Goal: Task Accomplishment & Management: Manage account settings

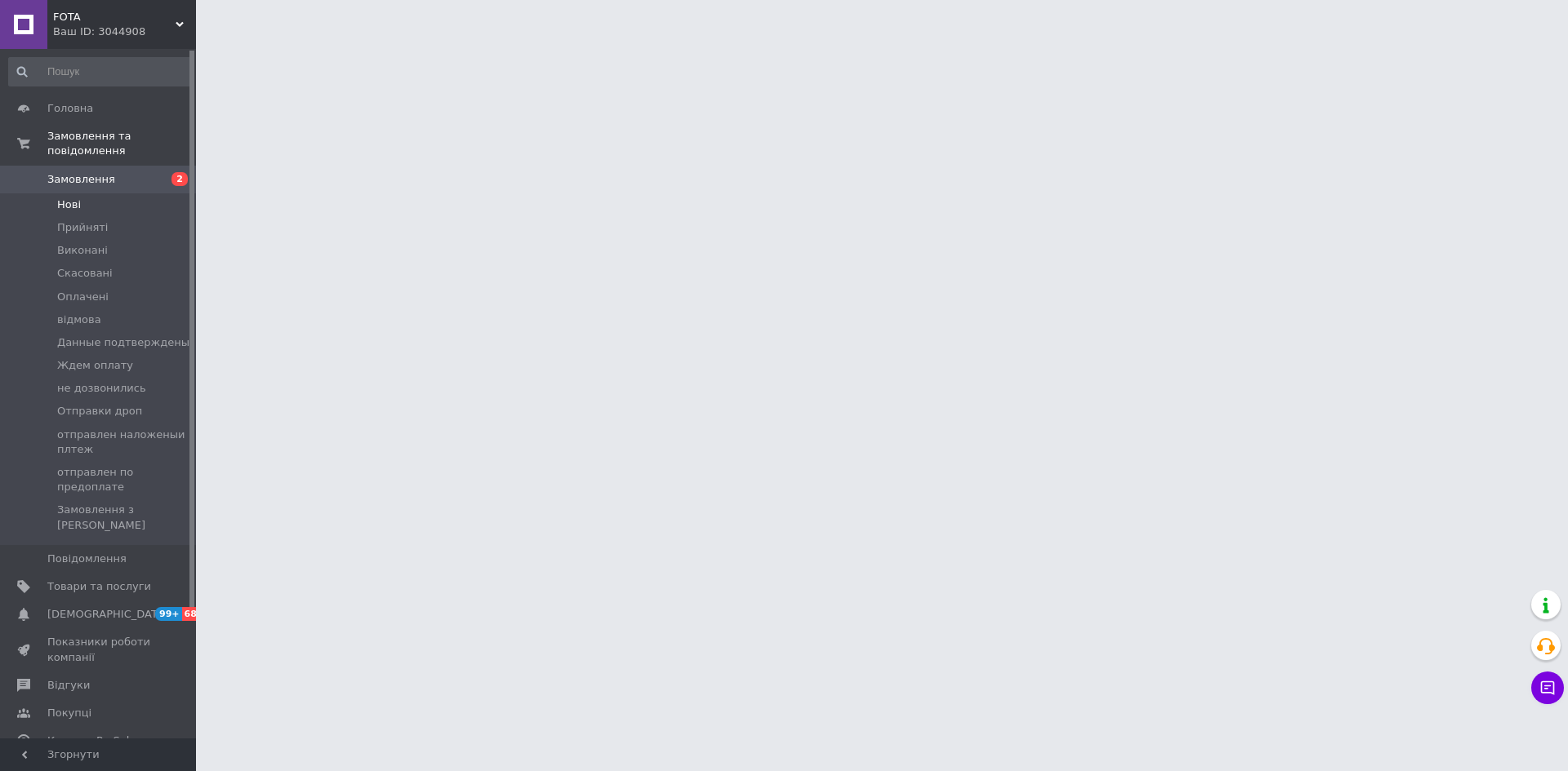
click at [134, 193] on li "Нові" at bounding box center [100, 205] width 201 height 23
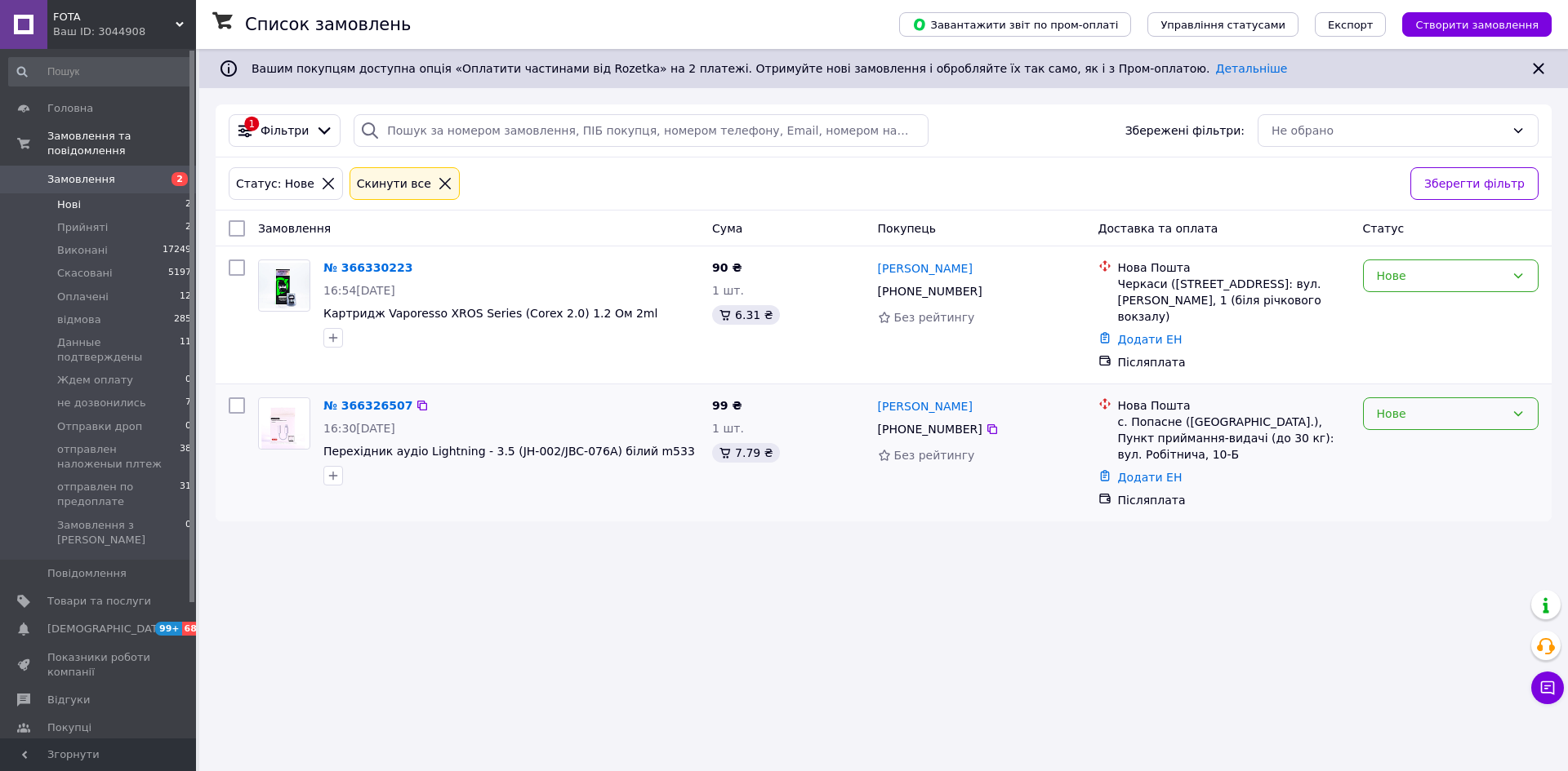
click at [1446, 404] on div "Нове" at bounding box center [1441, 413] width 128 height 18
click at [1421, 434] on li "Прийнято" at bounding box center [1450, 434] width 174 height 29
click at [1438, 273] on div "Нове" at bounding box center [1441, 275] width 128 height 18
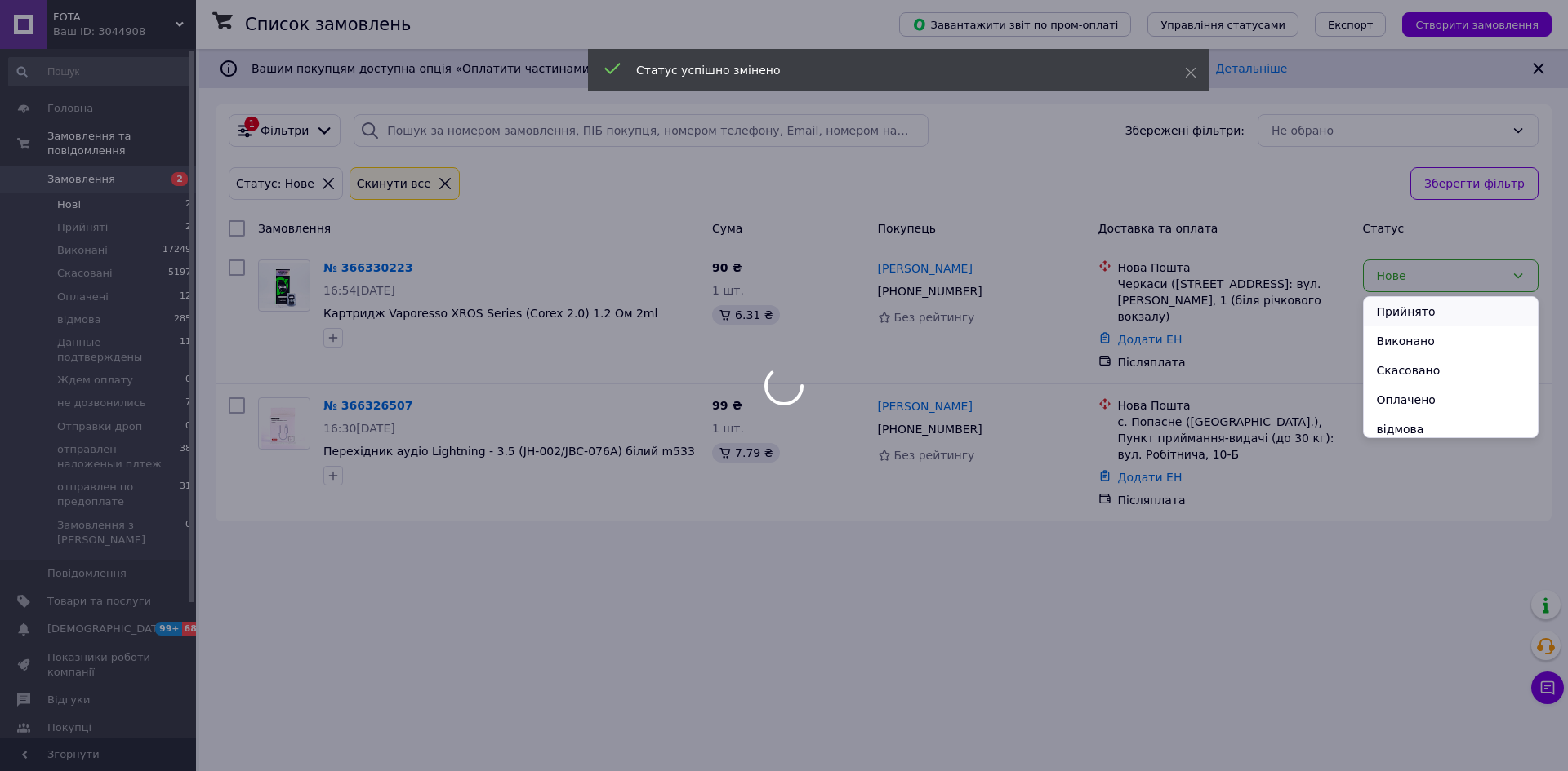
click at [1427, 307] on li "Прийнято" at bounding box center [1450, 311] width 174 height 29
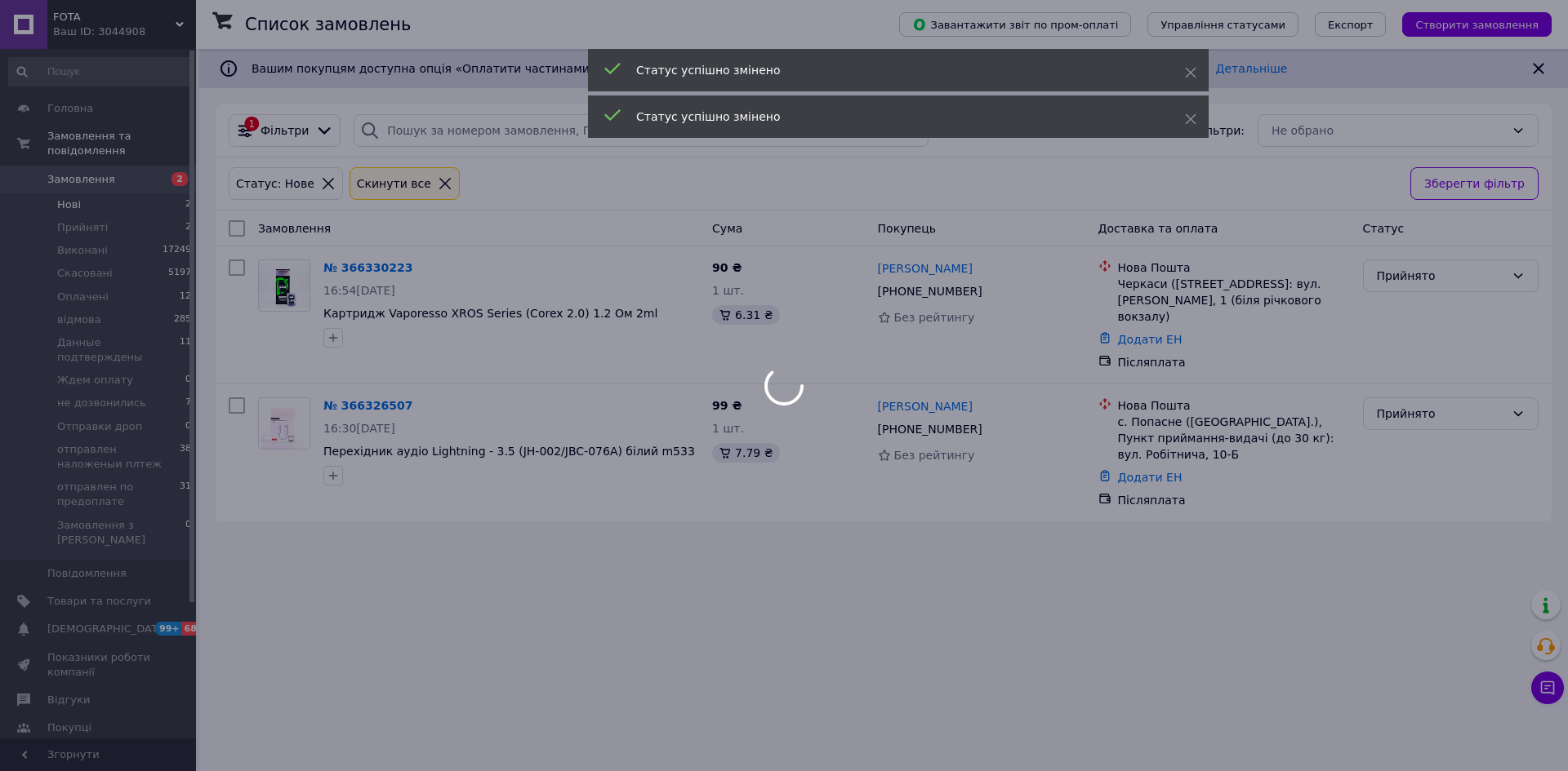
click at [158, 213] on body "FOTA Ваш ID: 3044908 Сайт FOTA Кабінет покупця Перевірити стан системи Сторінка…" at bounding box center [784, 385] width 1568 height 771
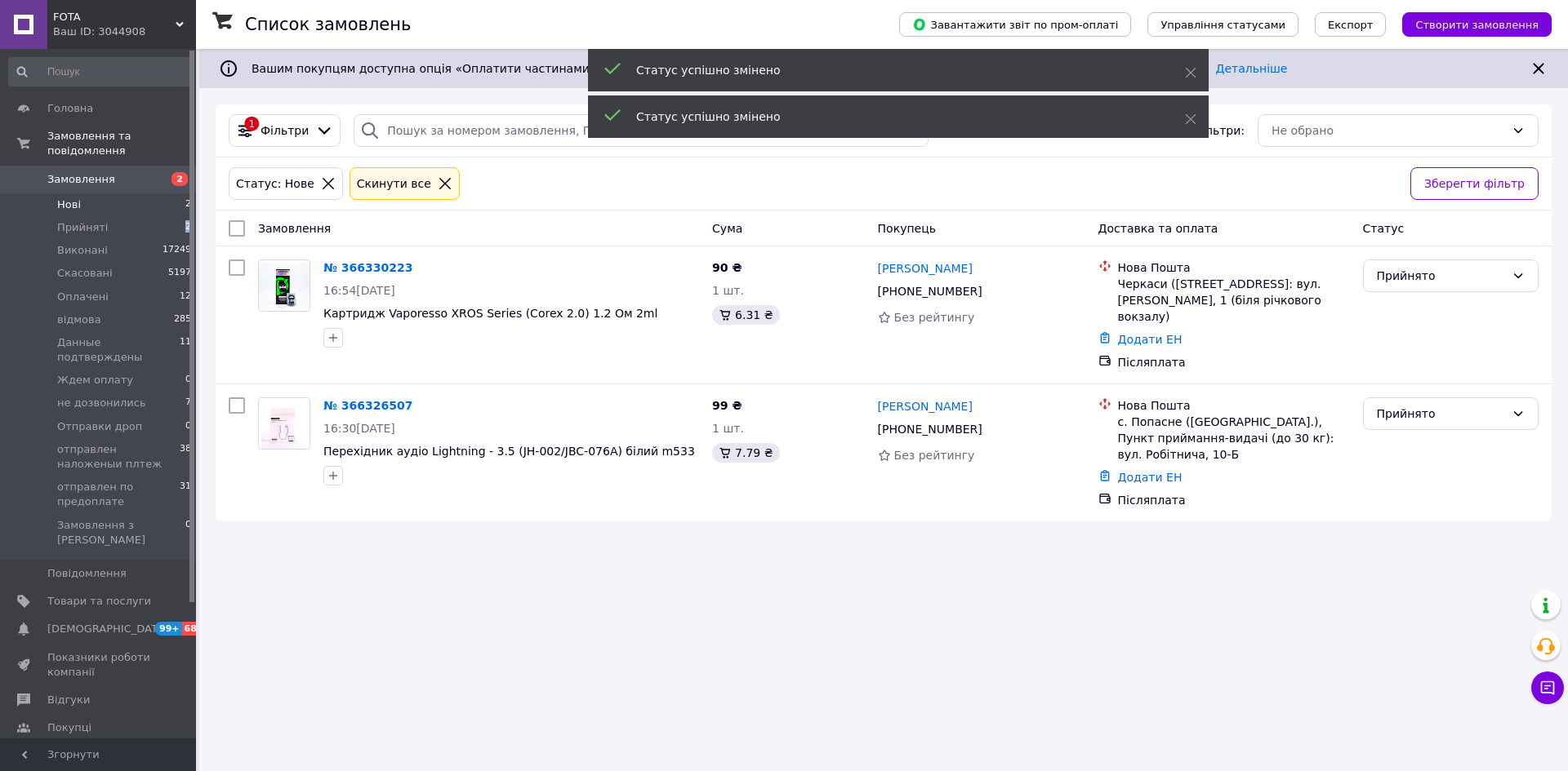
click at [158, 216] on li "Прийняті 2" at bounding box center [100, 228] width 201 height 23
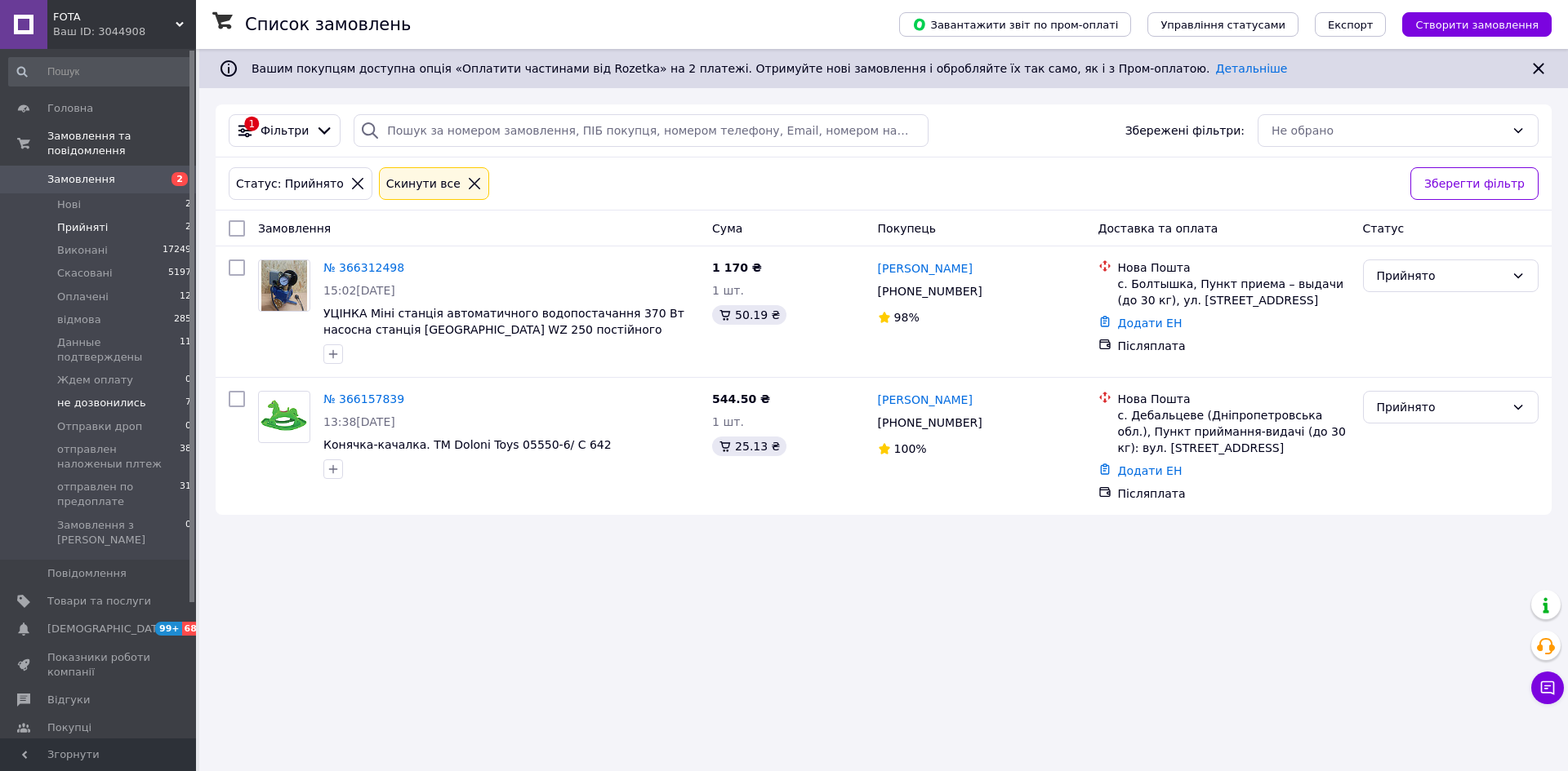
click at [152, 392] on li "не дозвонились 7" at bounding box center [100, 403] width 201 height 23
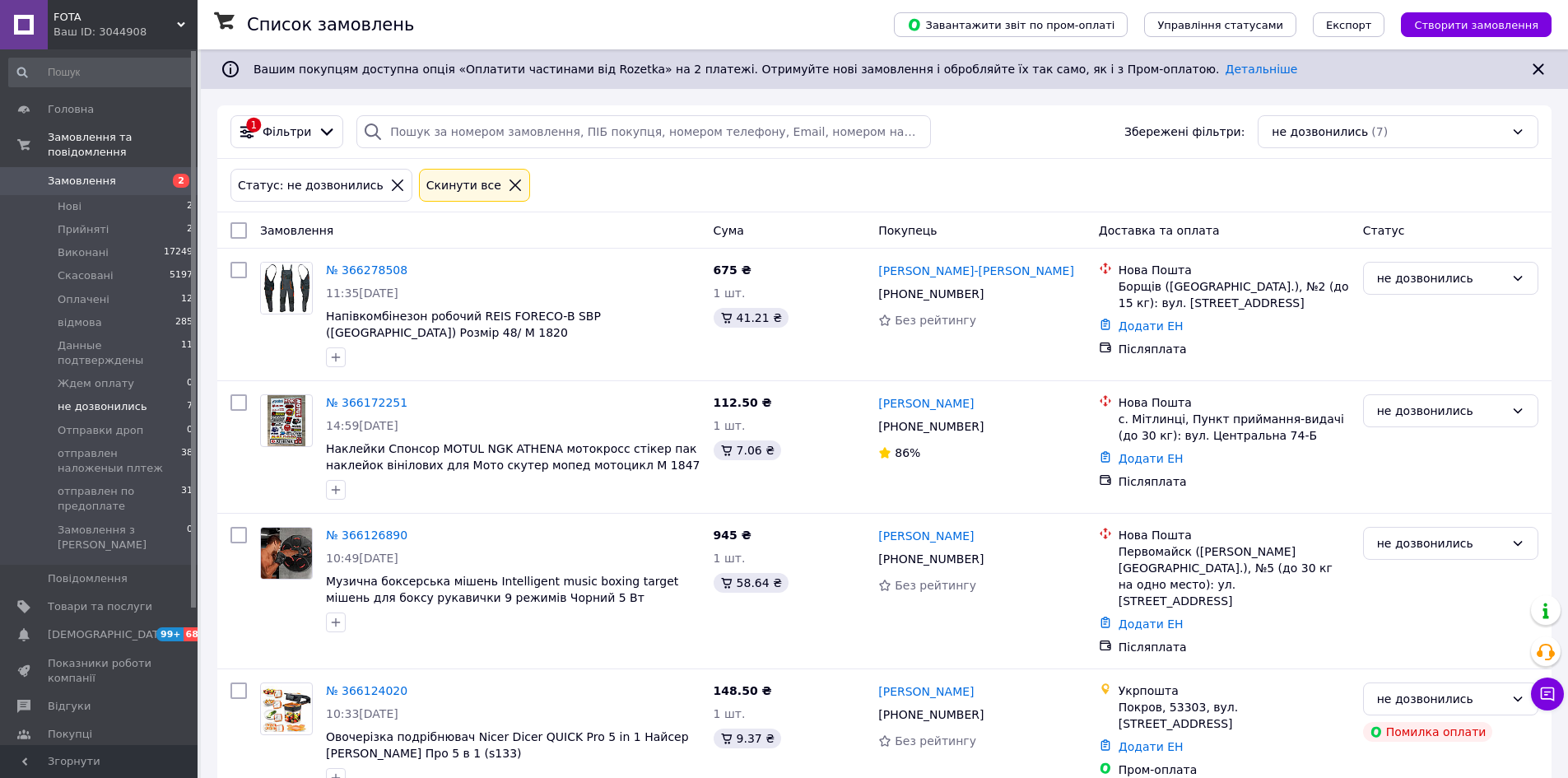
scroll to position [395, 0]
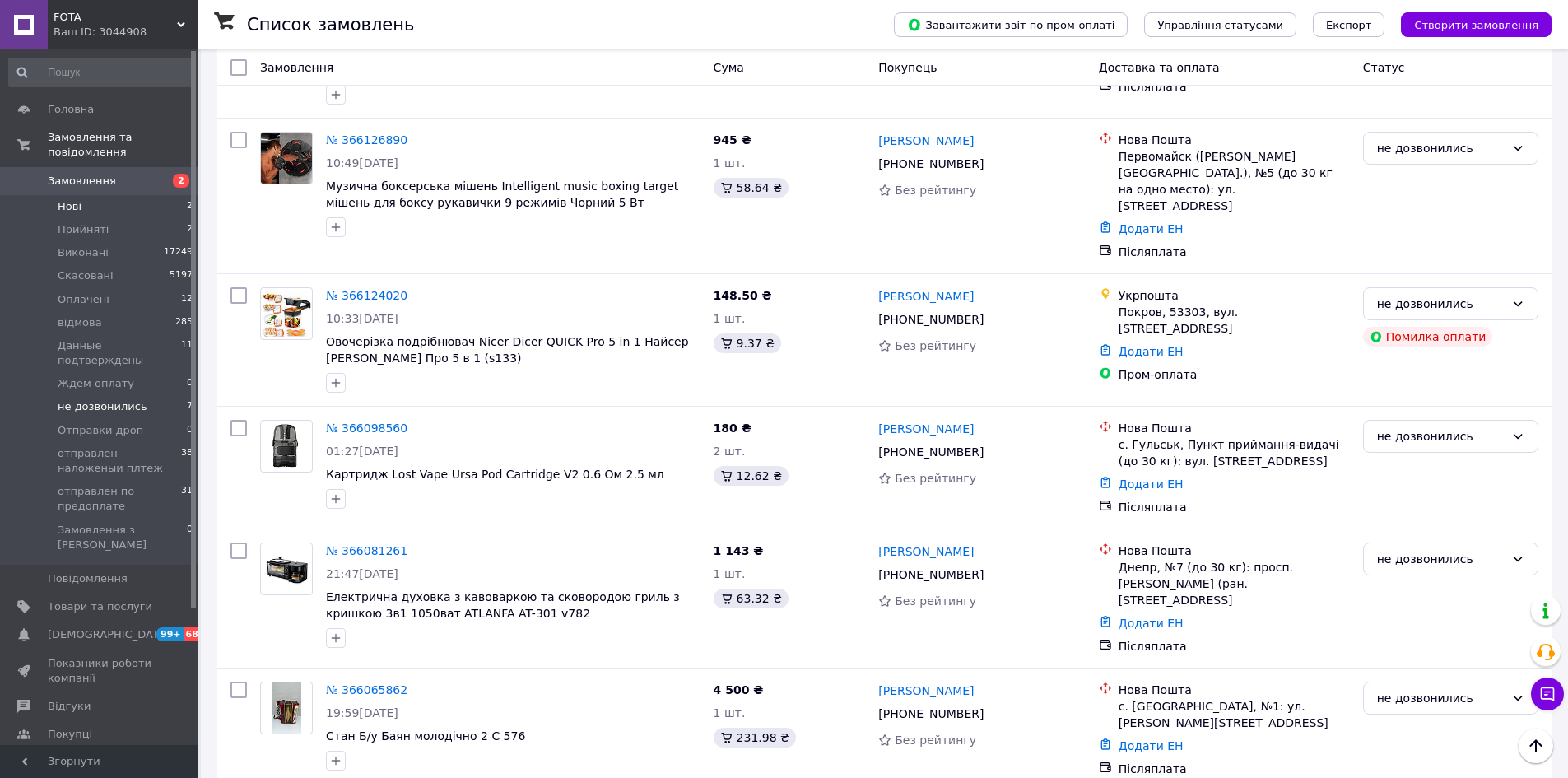
click at [145, 195] on li "Нові 2" at bounding box center [101, 206] width 202 height 23
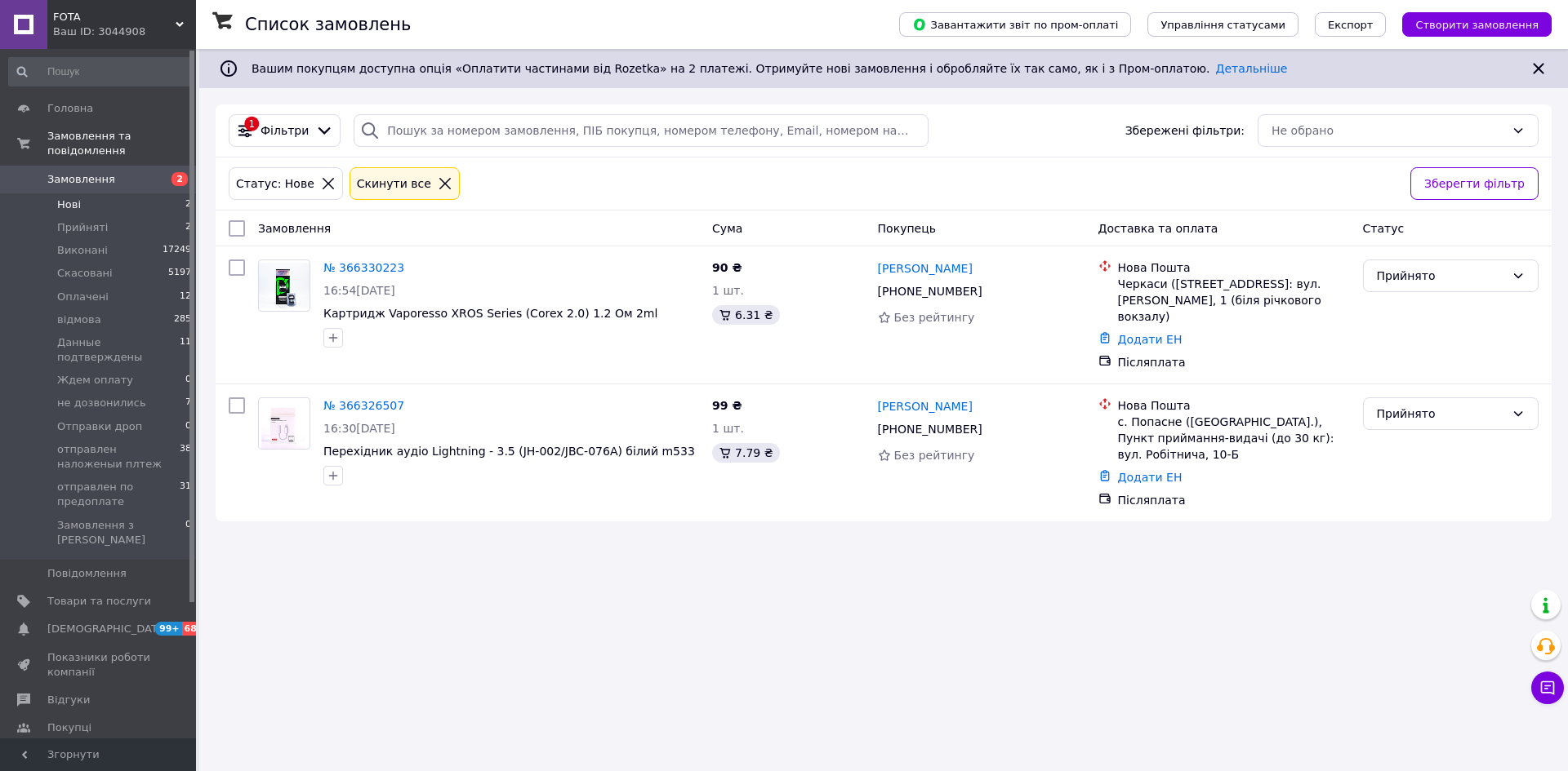
click at [169, 193] on li "Нові 2" at bounding box center [100, 205] width 201 height 23
click at [115, 594] on span "Товари та послуги" at bounding box center [99, 601] width 104 height 15
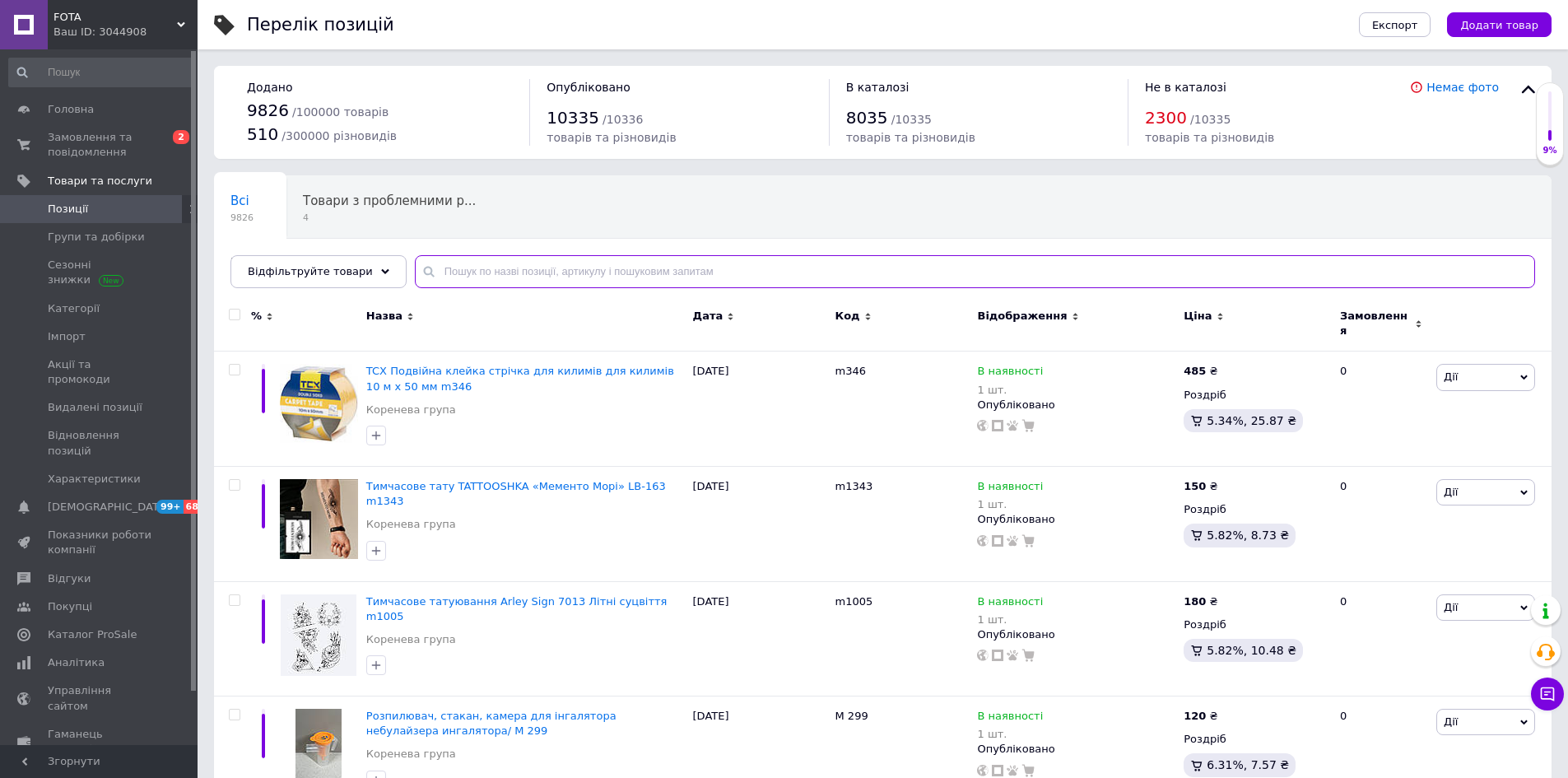
click at [470, 269] on input "text" at bounding box center [974, 272] width 1120 height 33
paste input "Шапка c відворотом Atric MH682 розмір 54-58, колір Темно-Синій"
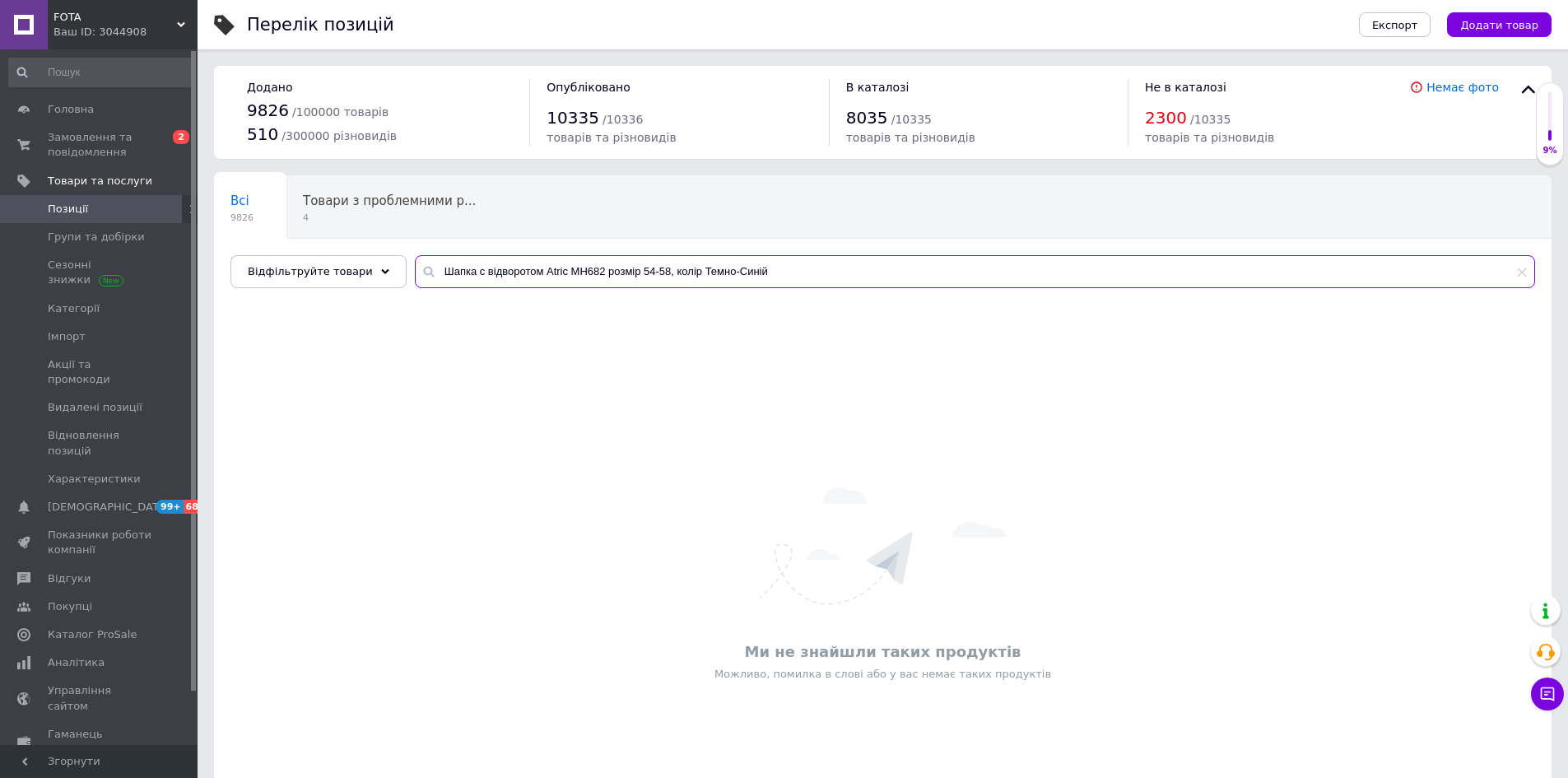
click at [527, 268] on input "Шапка c відворотом Atric MH682 розмір 54-58, колір Темно-Синій" at bounding box center [974, 272] width 1120 height 33
drag, startPoint x: 552, startPoint y: 269, endPoint x: 894, endPoint y: 285, distance: 342.4
click at [849, 283] on input "Шапка c відворотом Atric MH682 розмір 54-58, колір Темно-Синій" at bounding box center [974, 272] width 1120 height 33
drag, startPoint x: 526, startPoint y: 270, endPoint x: 290, endPoint y: 256, distance: 236.4
click at [360, 259] on div "Відфільтруйте товари Шапка c відворотом Atric" at bounding box center [883, 272] width 1305 height 33
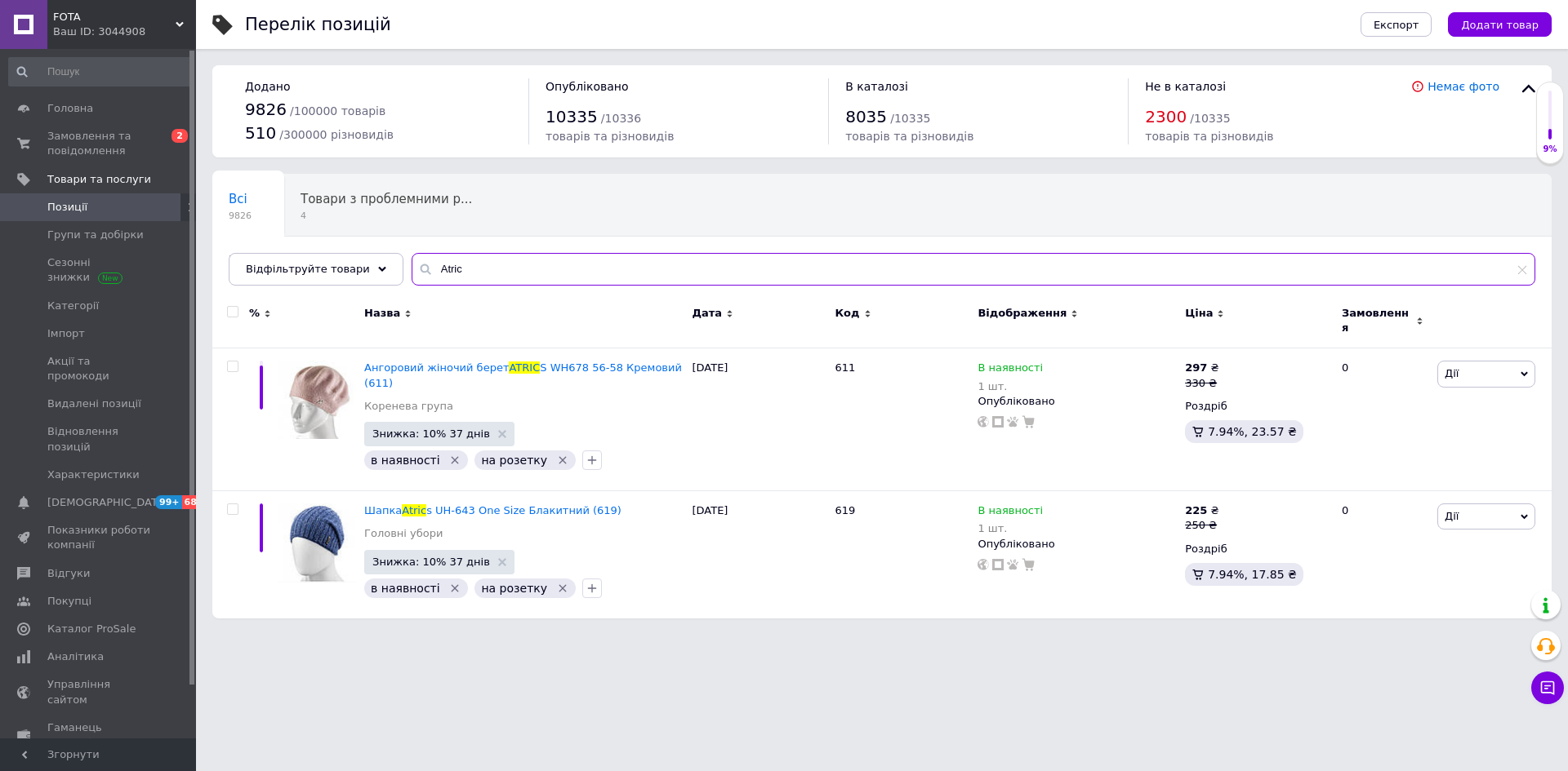
type input "Atric"
click at [98, 147] on span "Замовлення та повідомлення" at bounding box center [99, 144] width 104 height 29
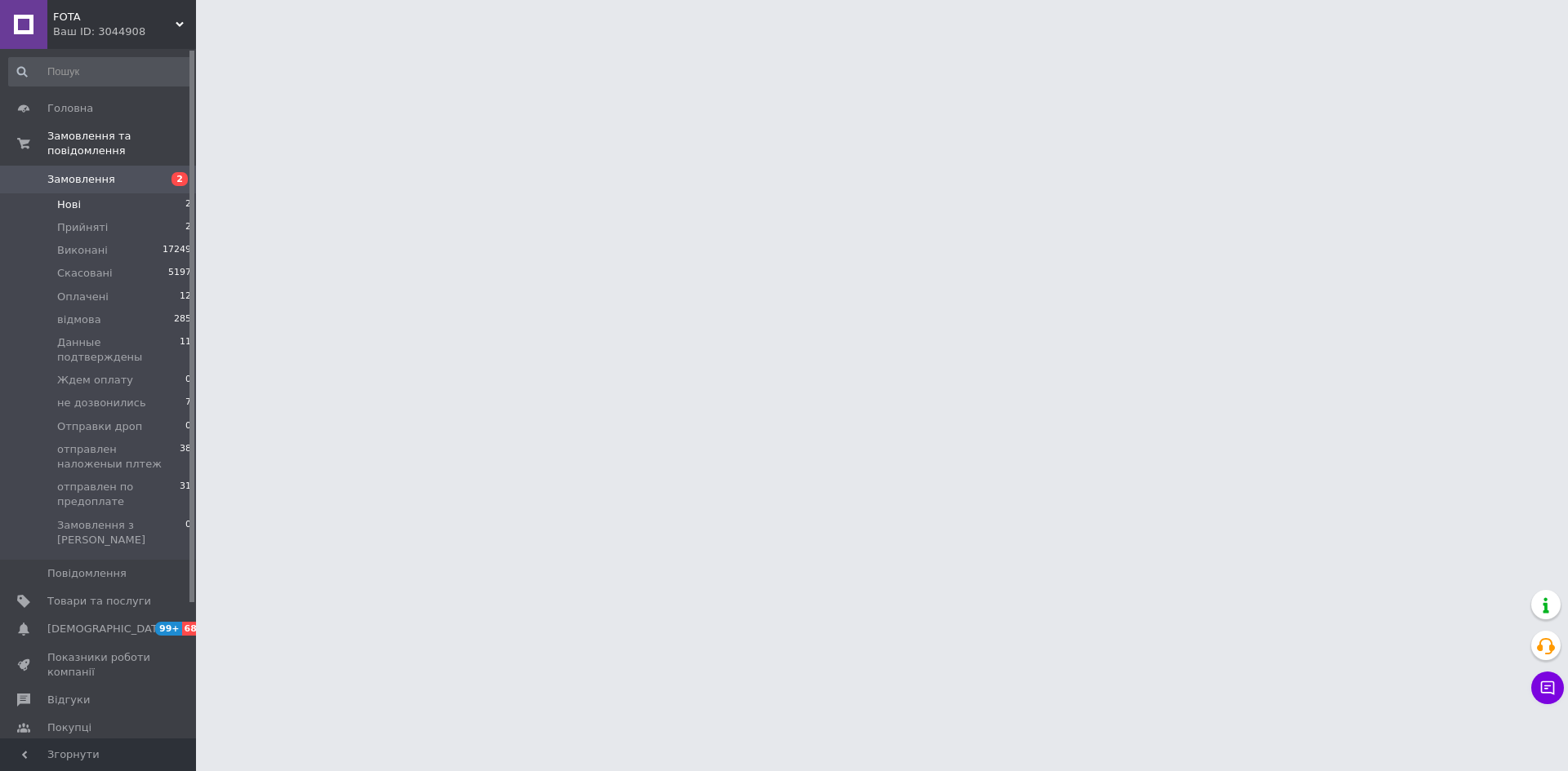
click at [165, 193] on li "Нові 2" at bounding box center [100, 205] width 201 height 23
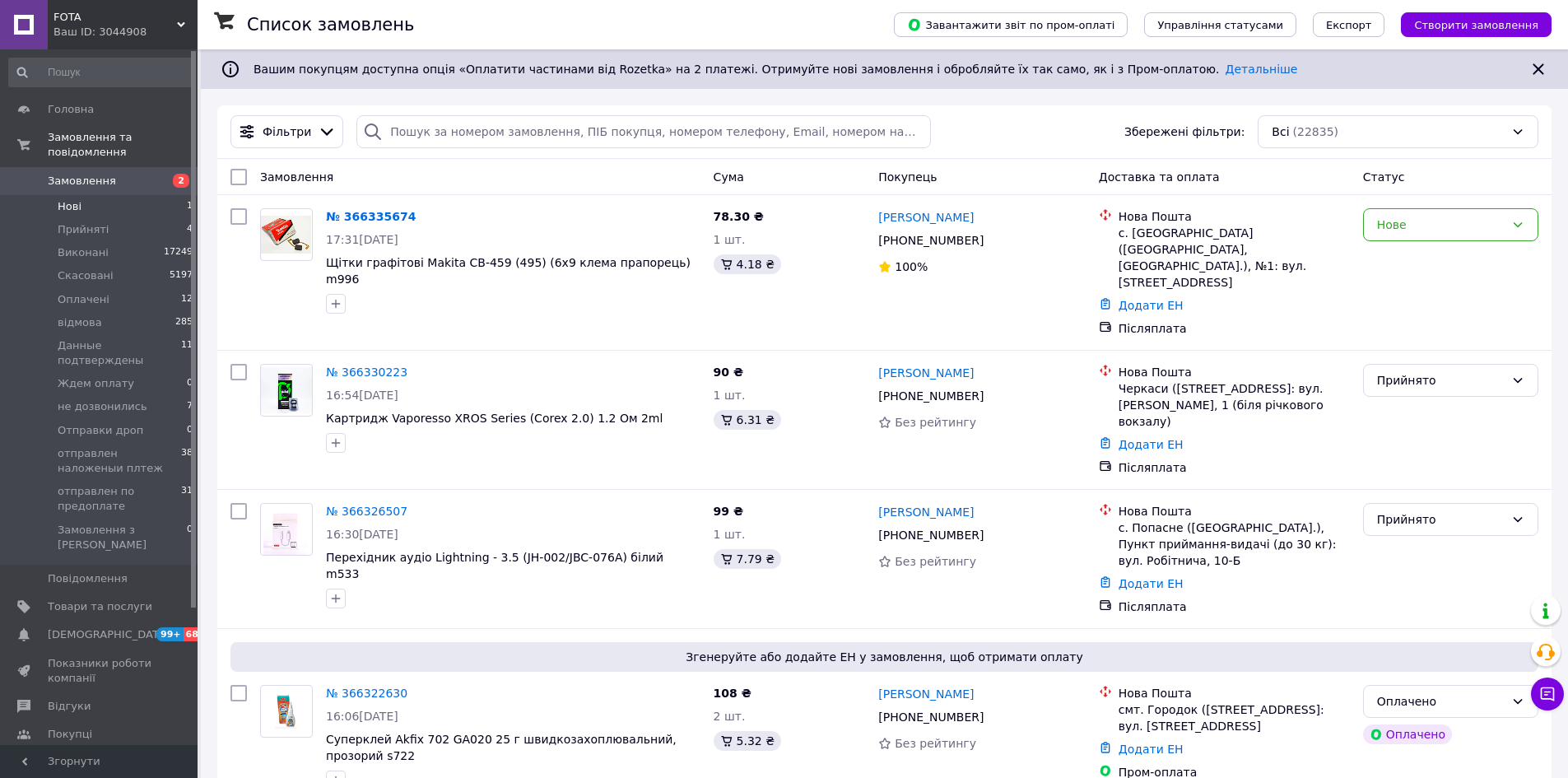
click at [173, 195] on li "Нові 1" at bounding box center [101, 206] width 202 height 23
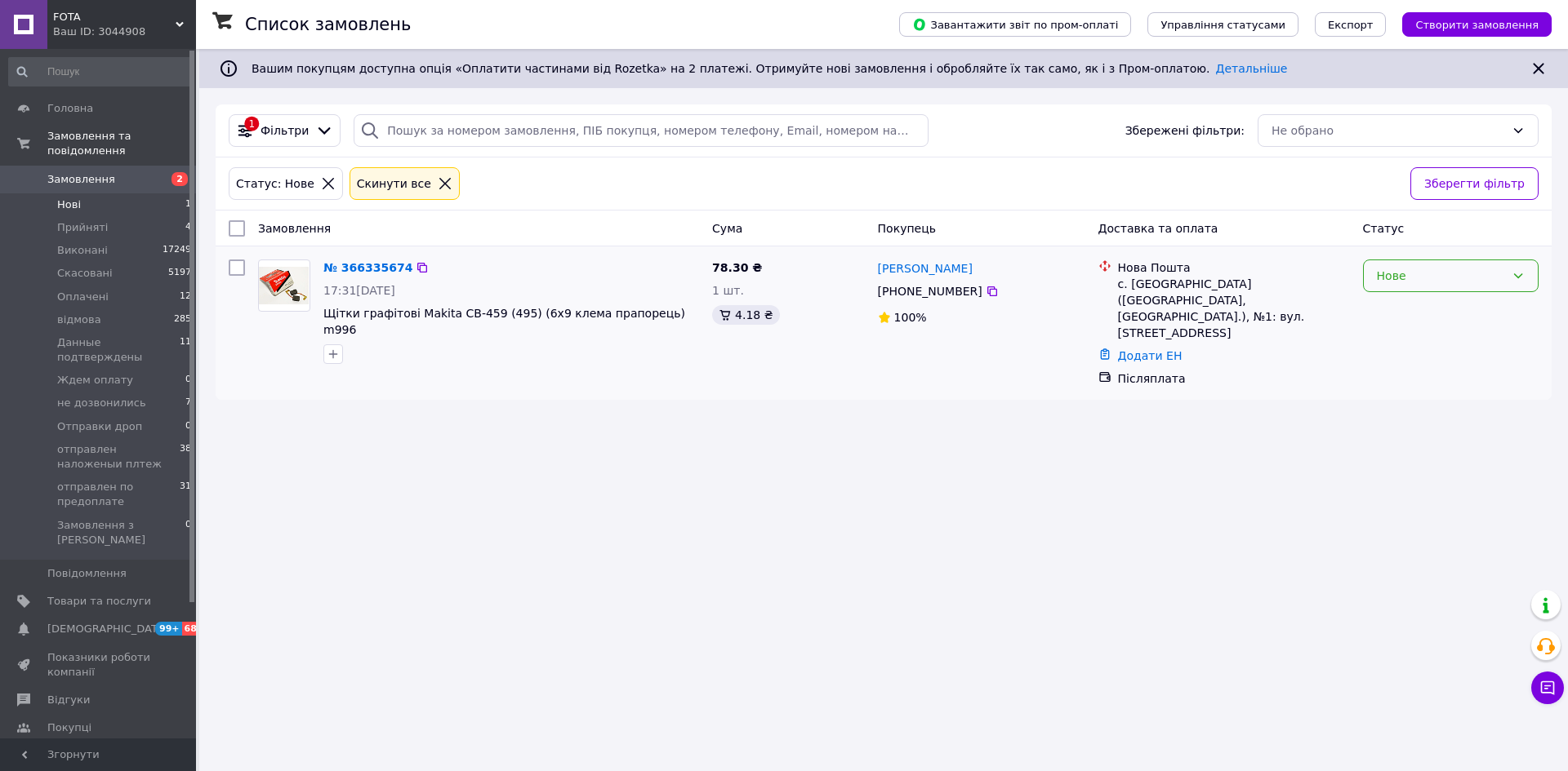
click at [1414, 273] on div "Нове" at bounding box center [1441, 275] width 128 height 18
click at [1416, 307] on li "Прийнято" at bounding box center [1450, 311] width 174 height 29
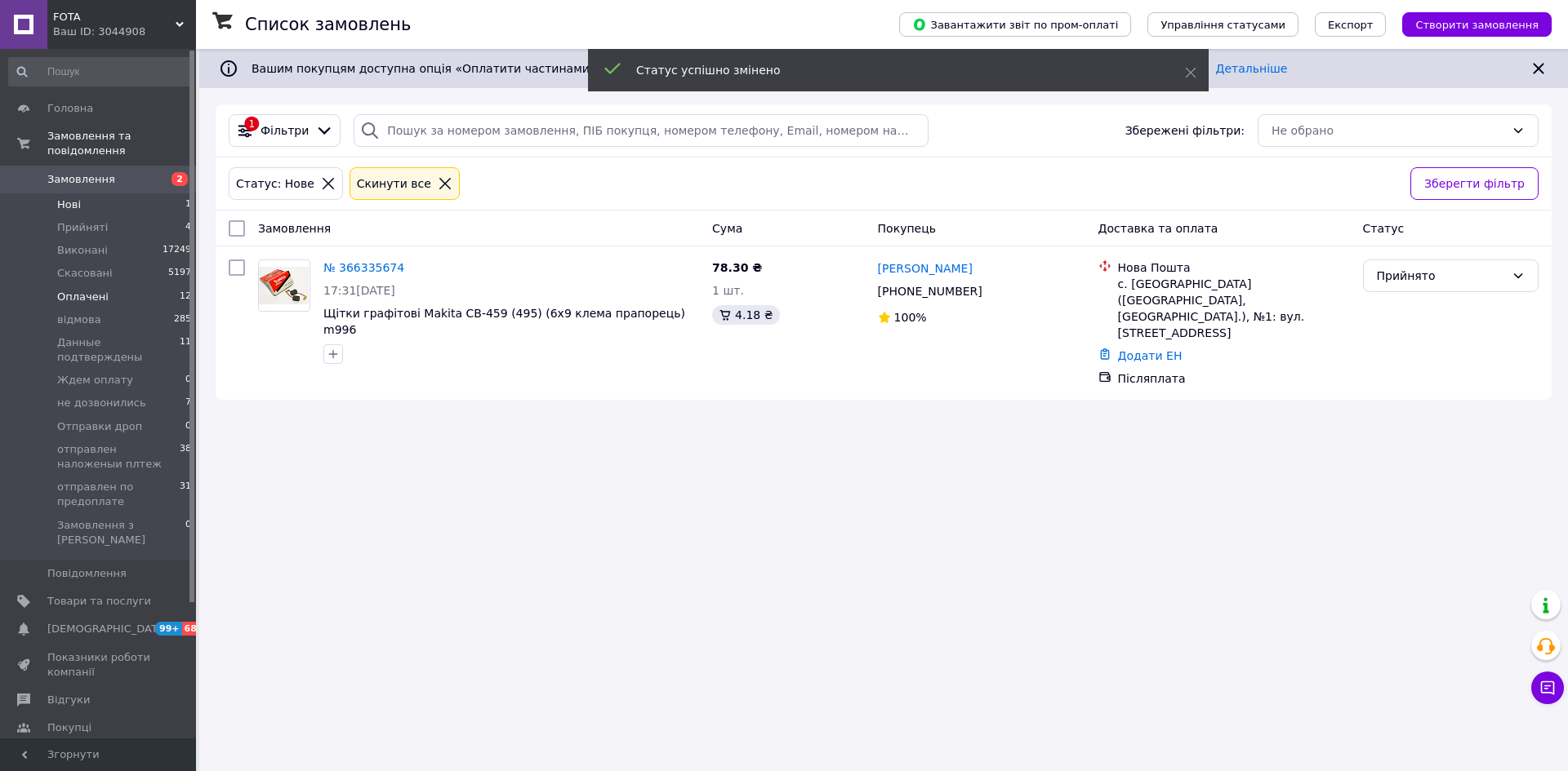
click at [154, 286] on li "Оплачені 12" at bounding box center [100, 298] width 201 height 23
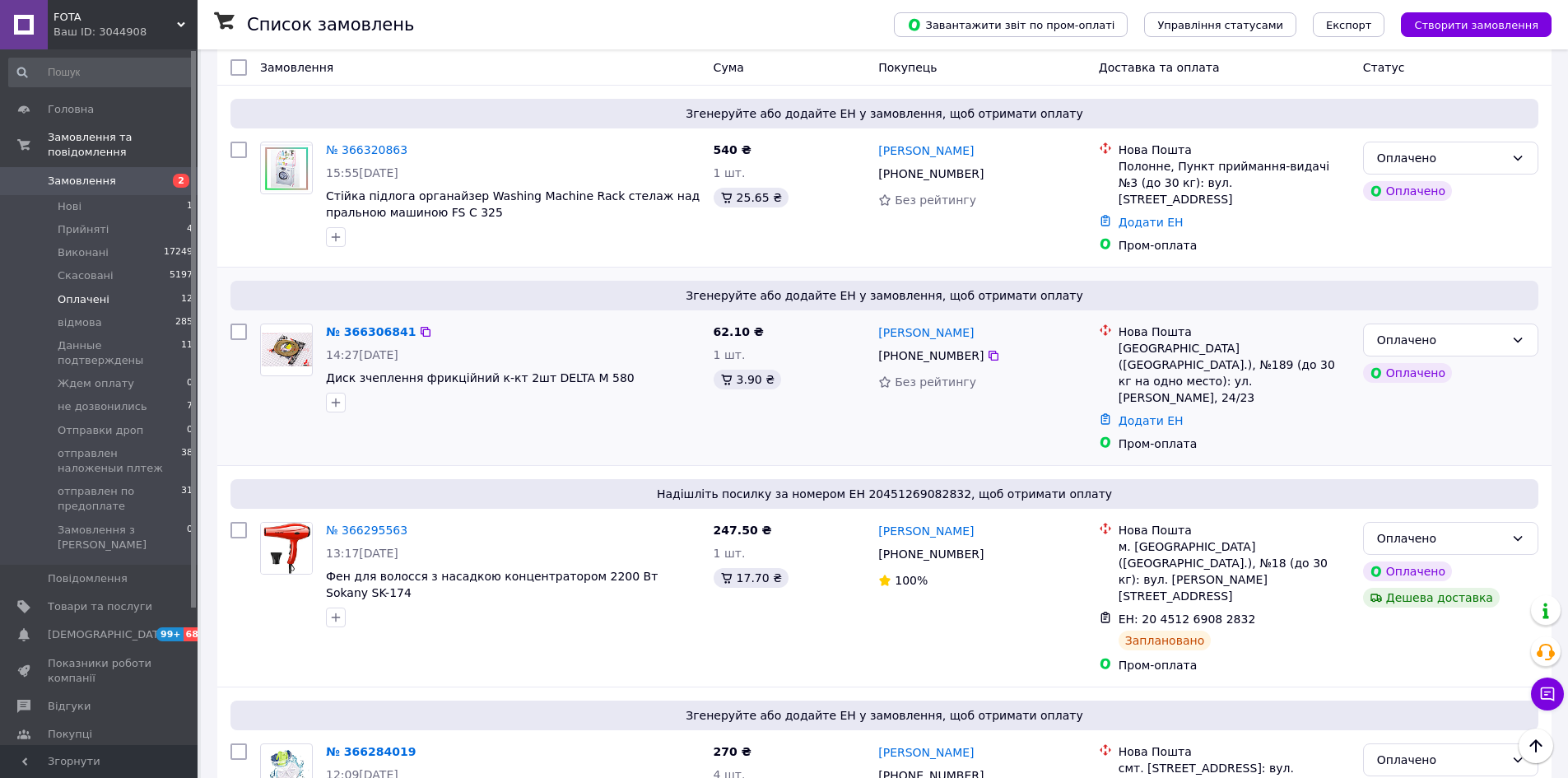
scroll to position [439, 0]
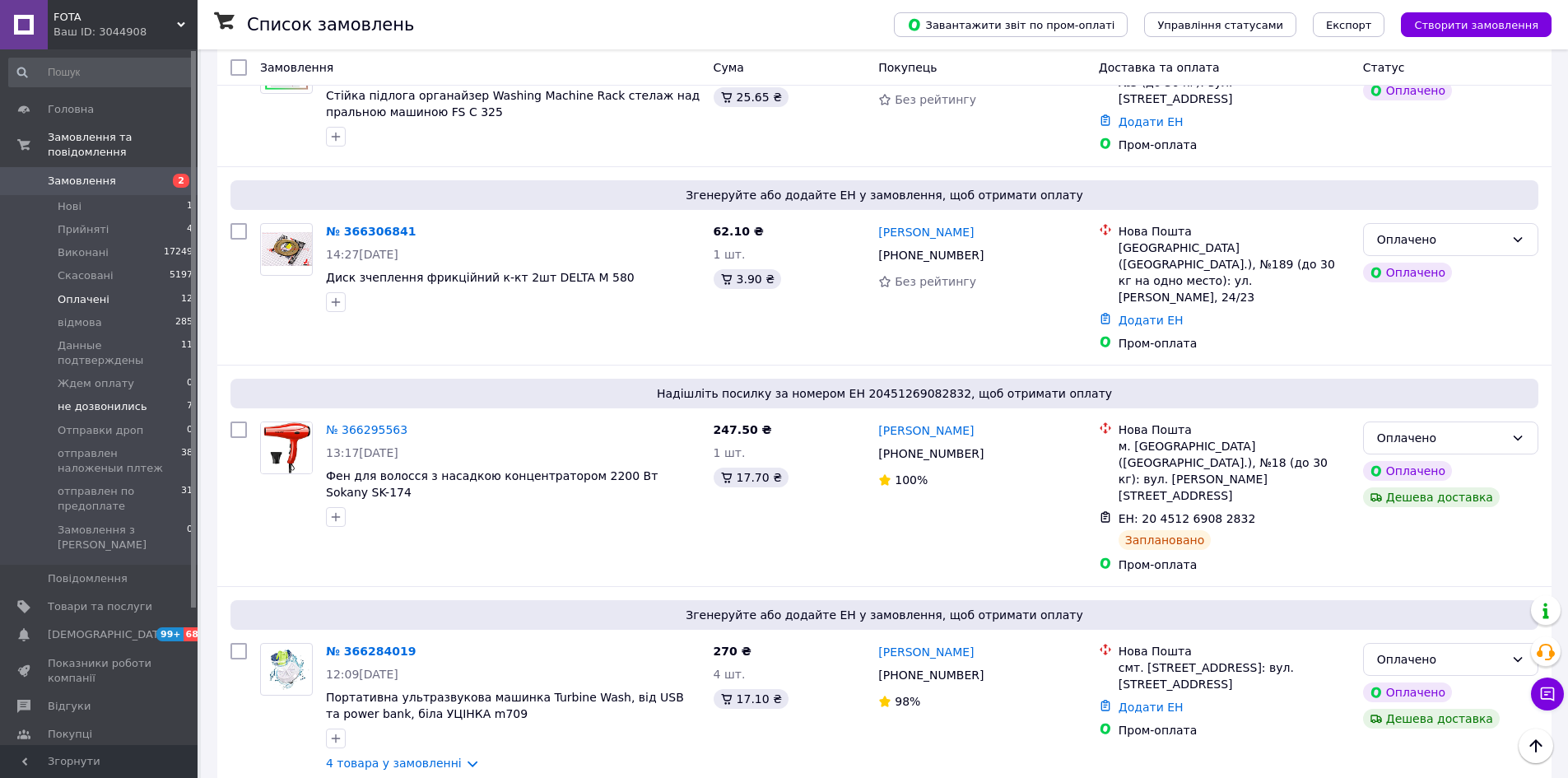
click at [142, 395] on li "не дозвонились 7" at bounding box center [101, 407] width 202 height 23
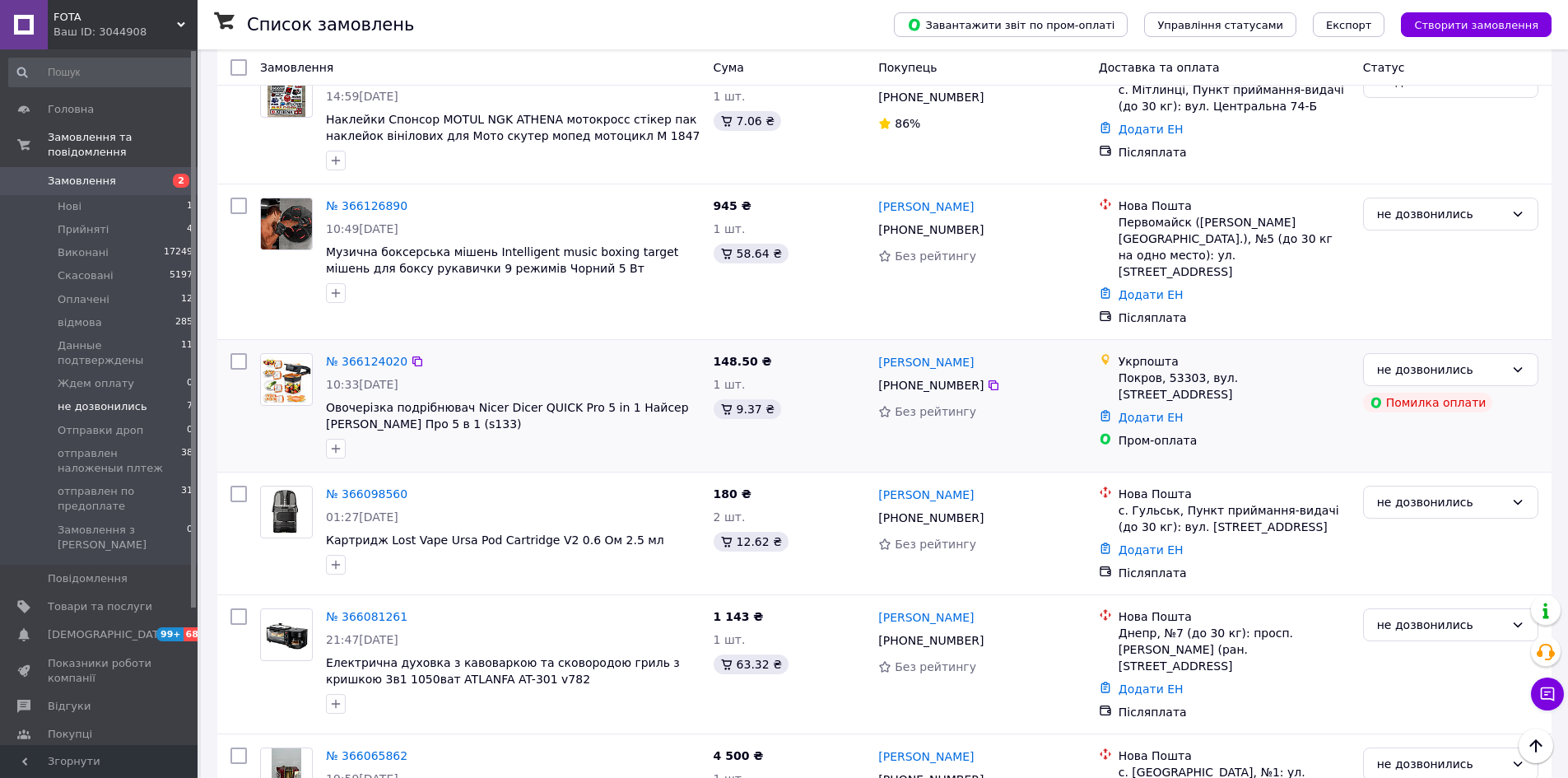
scroll to position [395, 0]
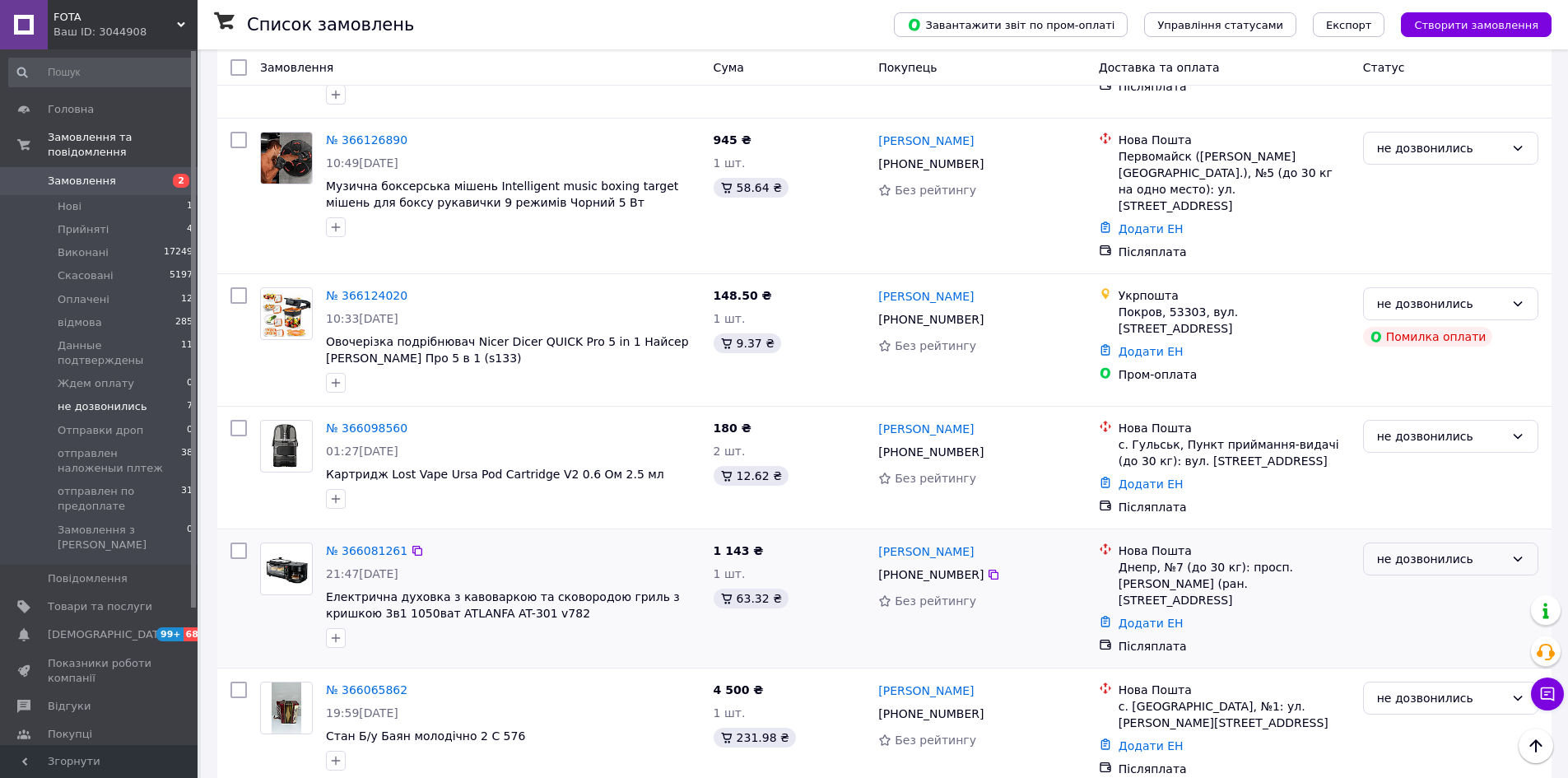
click at [1453, 550] on div "не дозвонились" at bounding box center [1441, 559] width 127 height 19
click at [1451, 611] on li "Данные подтверждены" at bounding box center [1451, 611] width 174 height 29
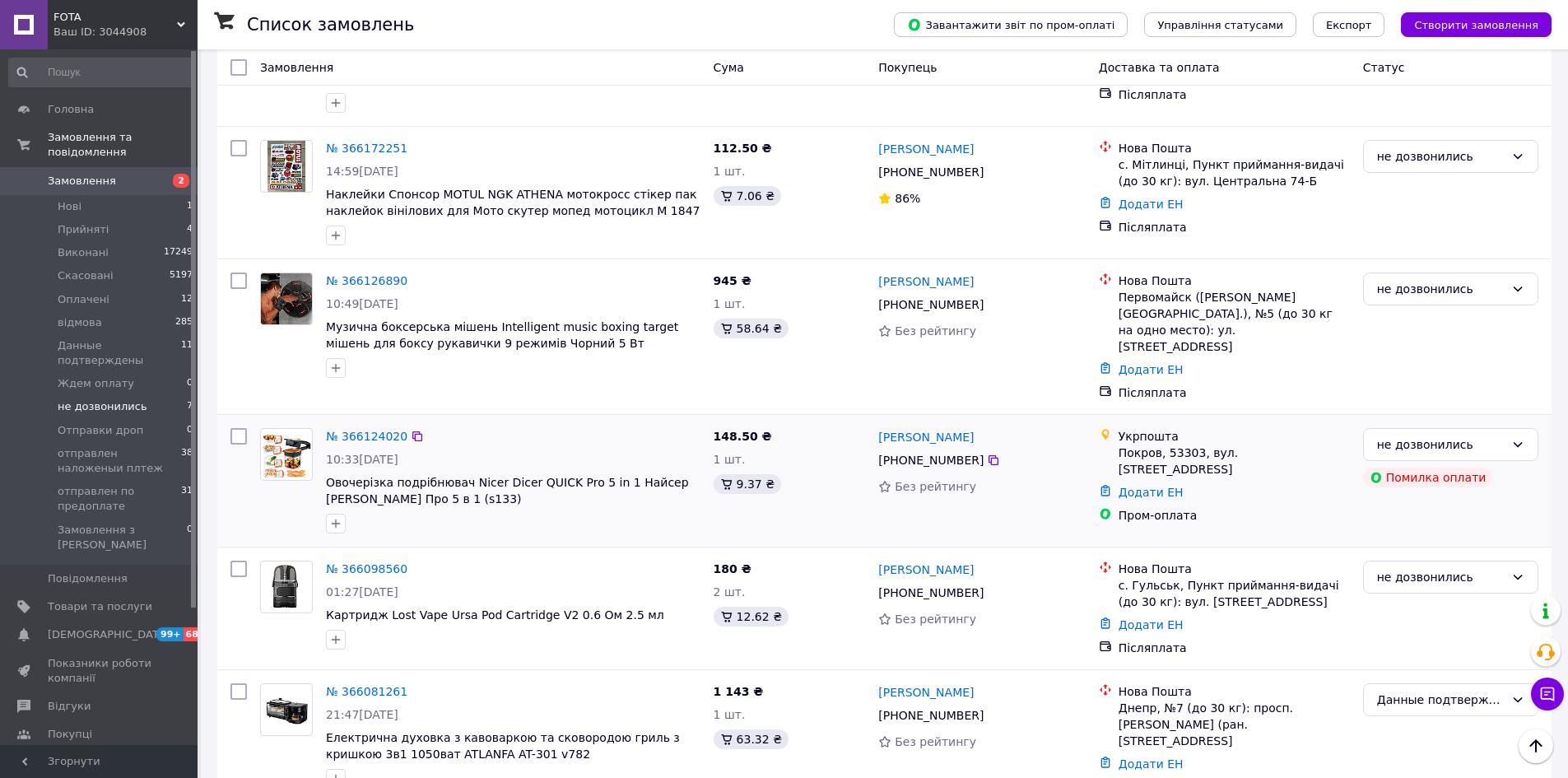
scroll to position [286, 0]
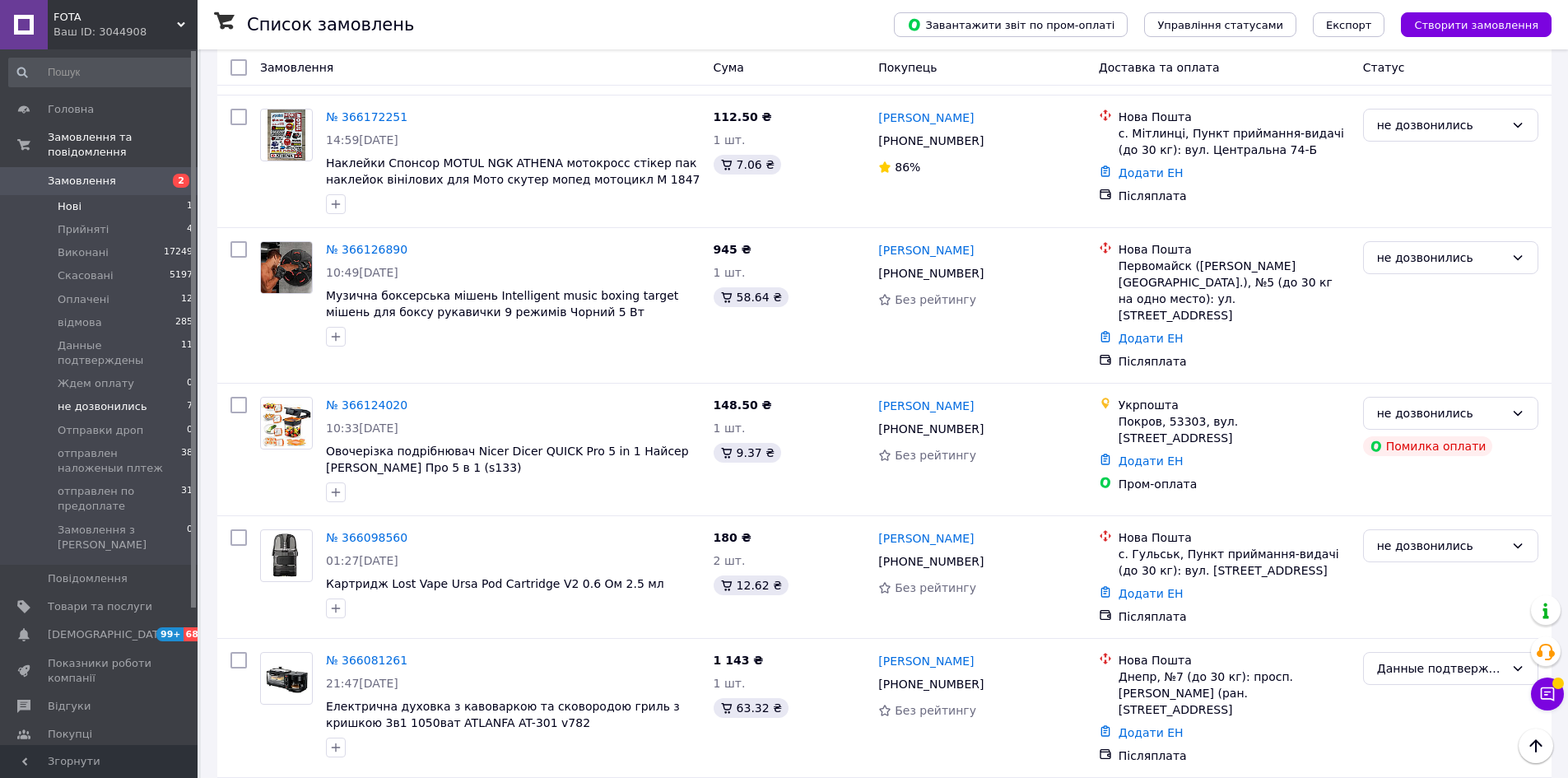
click at [163, 195] on li "Нові 1" at bounding box center [101, 206] width 202 height 23
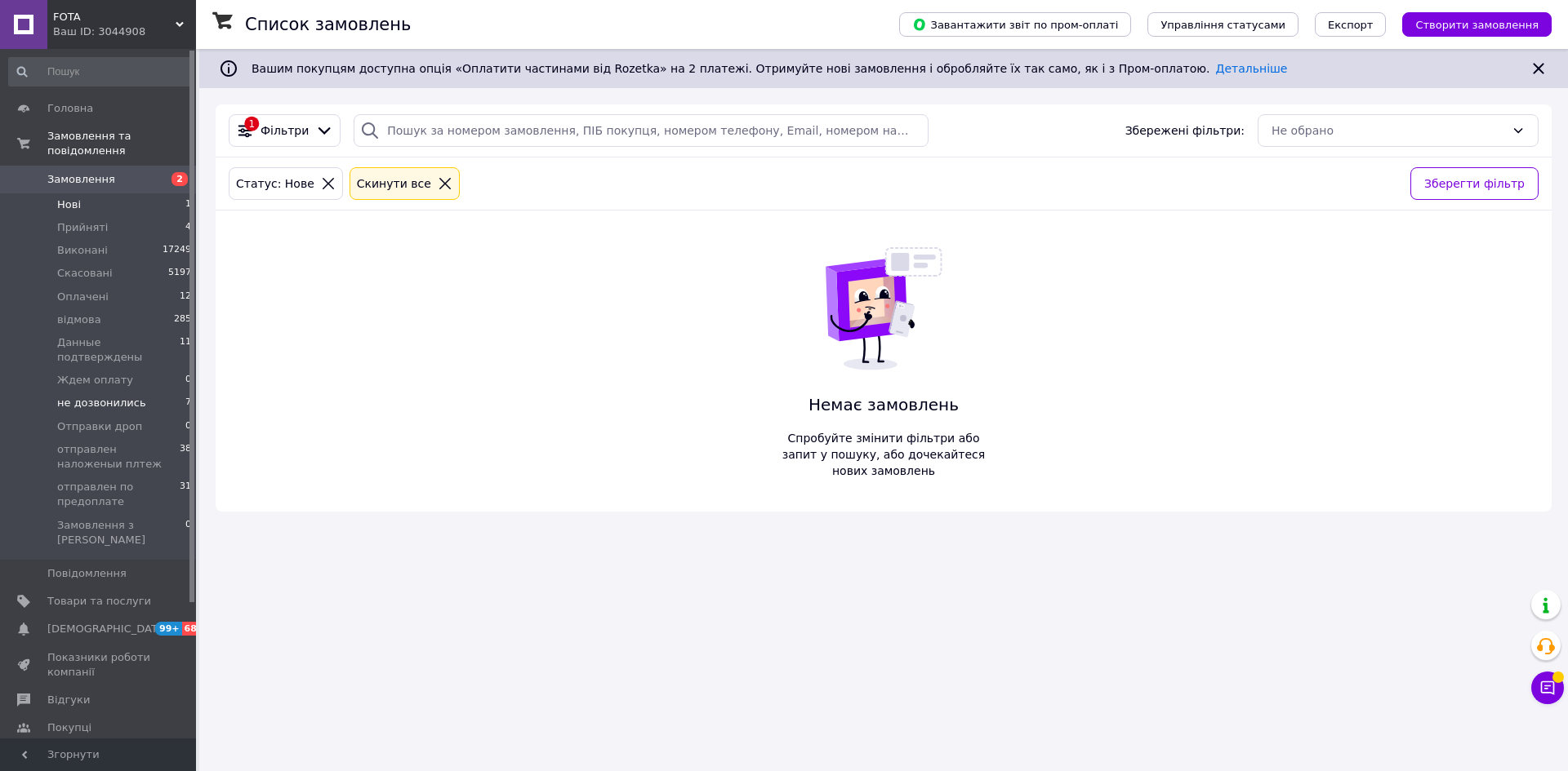
click at [101, 396] on span "не дозвонились" at bounding box center [102, 402] width 89 height 15
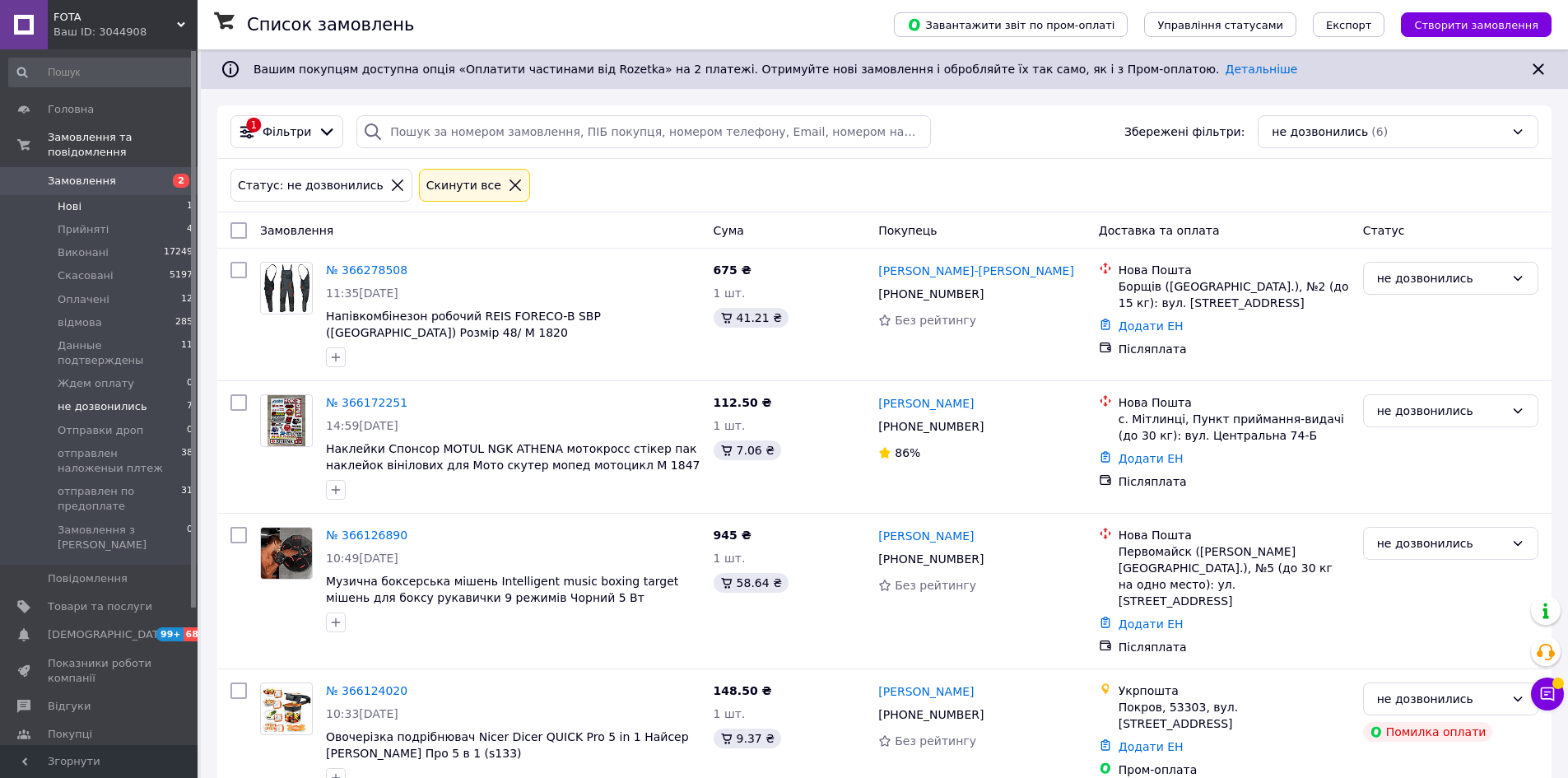
click at [174, 195] on li "Нові 1" at bounding box center [101, 206] width 202 height 23
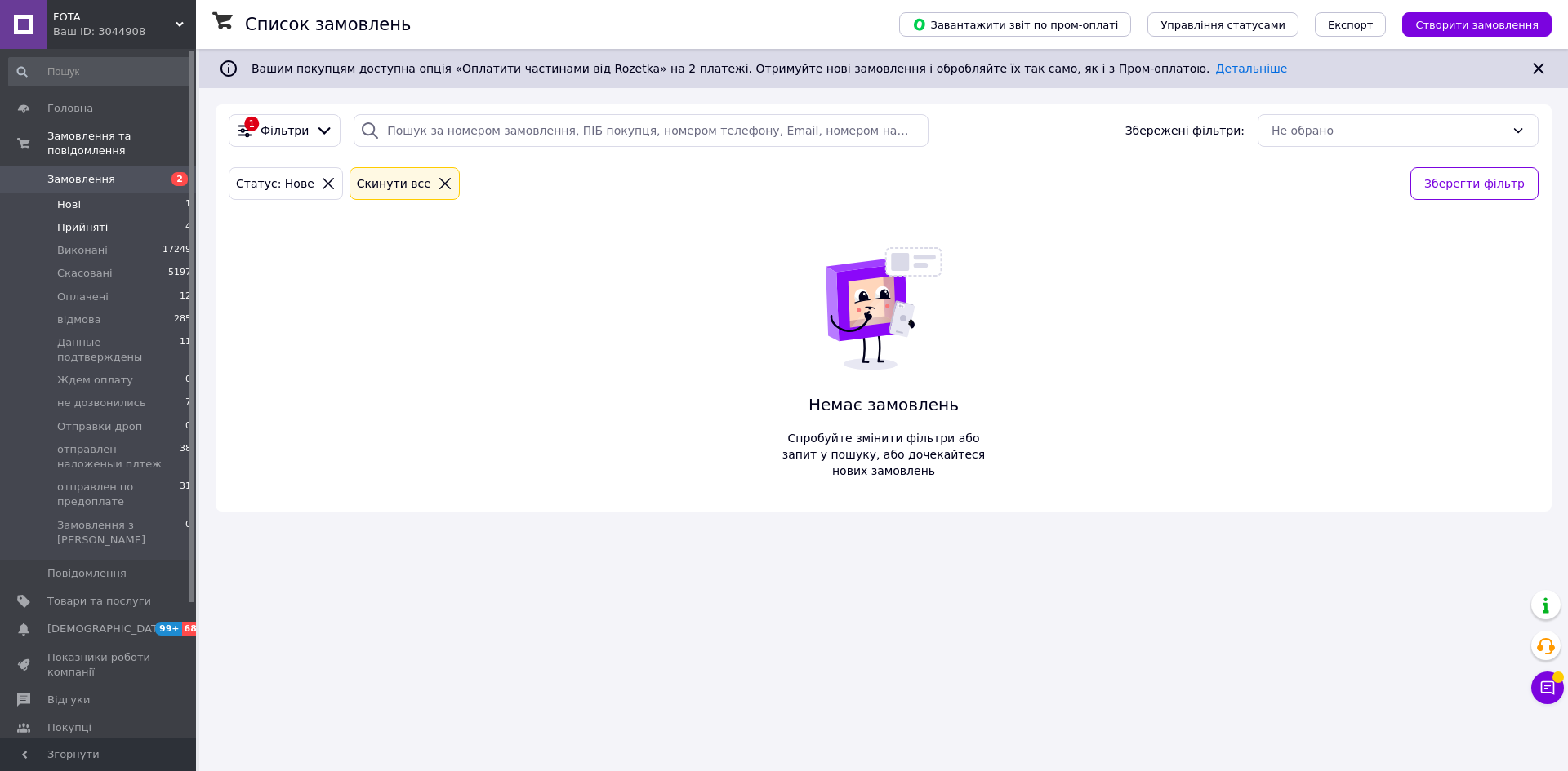
click at [166, 216] on li "Прийняті 4" at bounding box center [100, 228] width 201 height 23
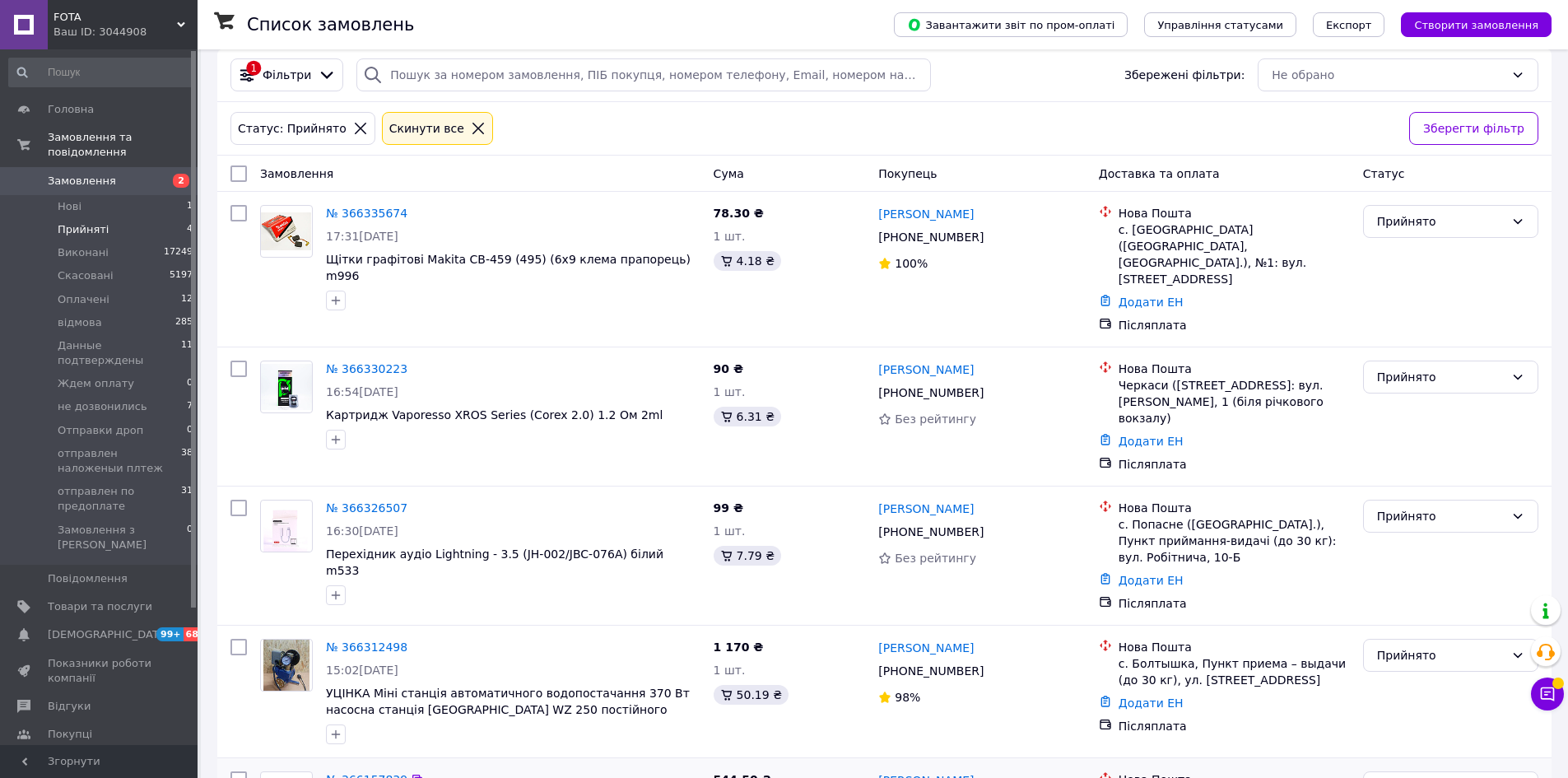
scroll to position [143, 0]
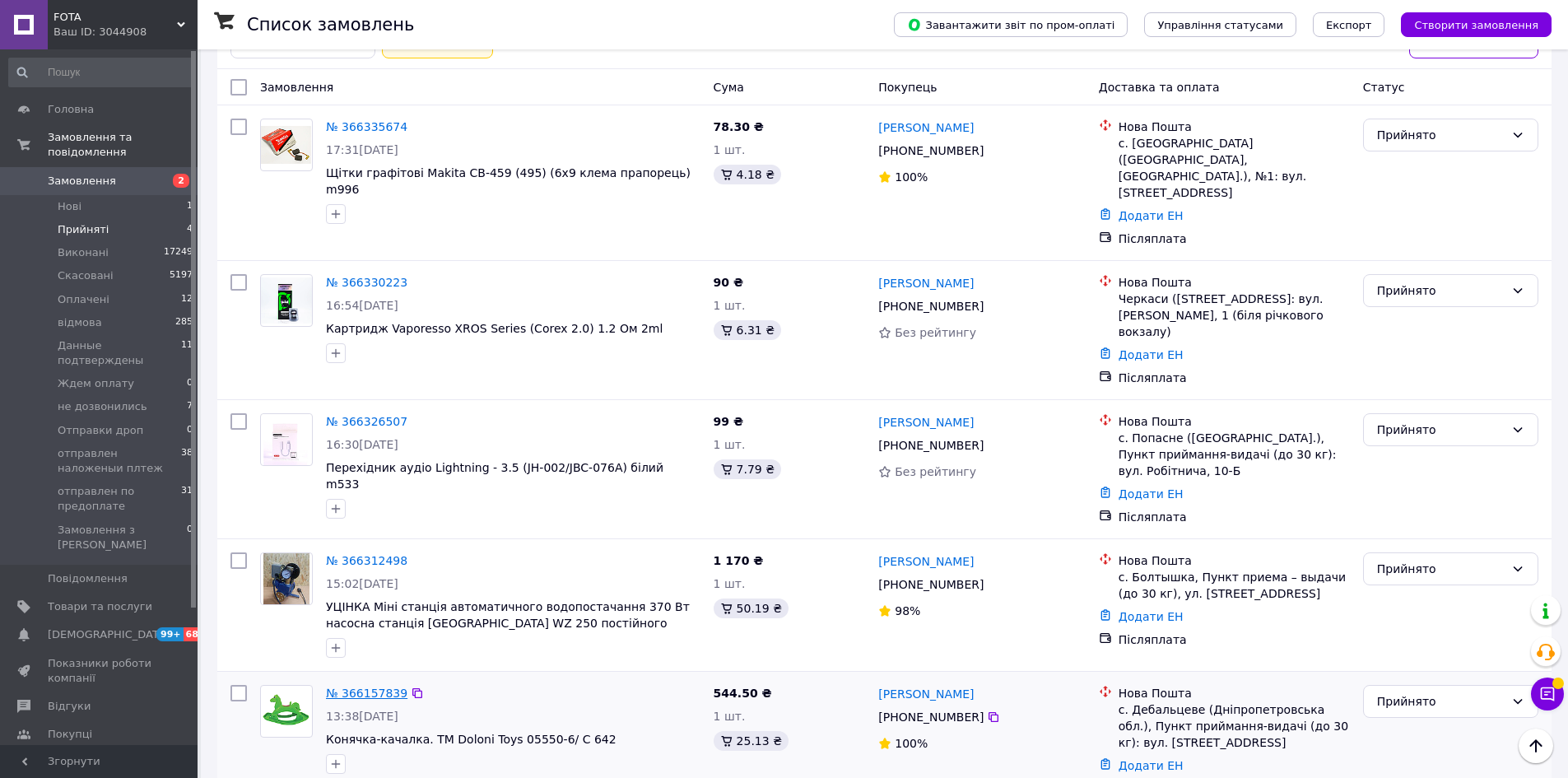
click at [372, 687] on link "№ 366157839" at bounding box center [366, 693] width 81 height 13
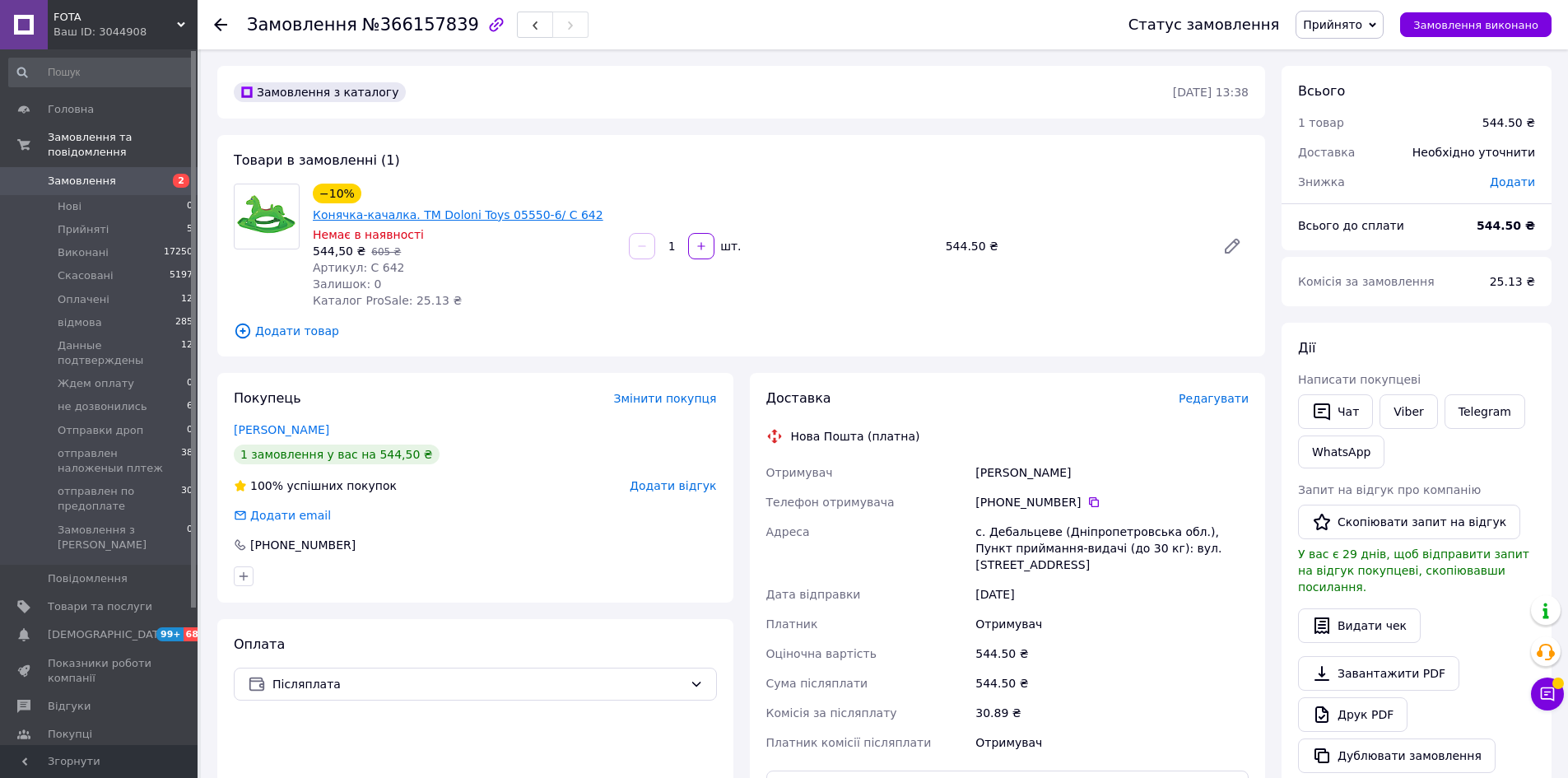
click at [554, 208] on link "Конячка-качалка. TM Doloni Toys 05550-6/ С 642" at bounding box center [458, 214] width 291 height 13
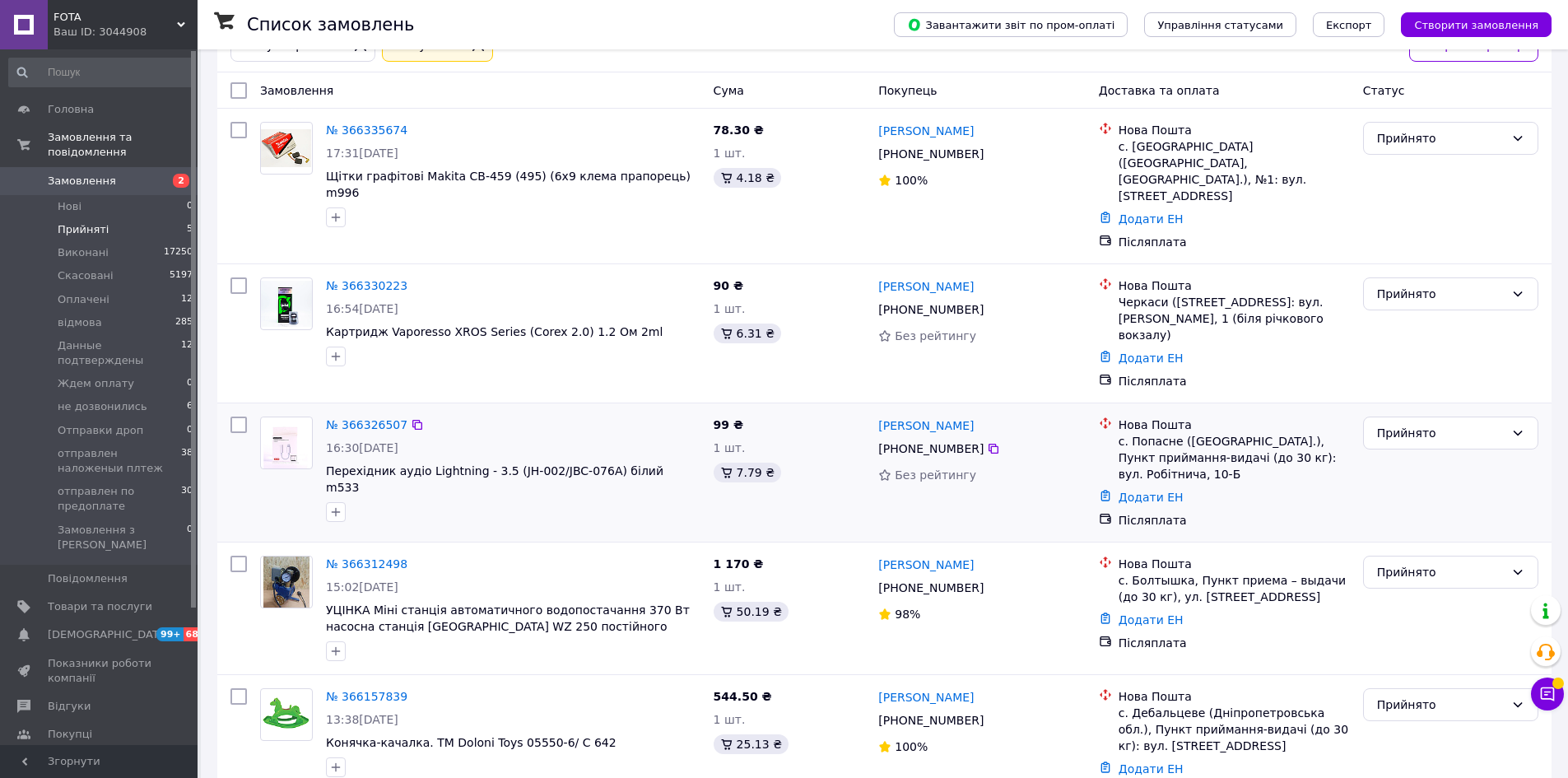
scroll to position [143, 0]
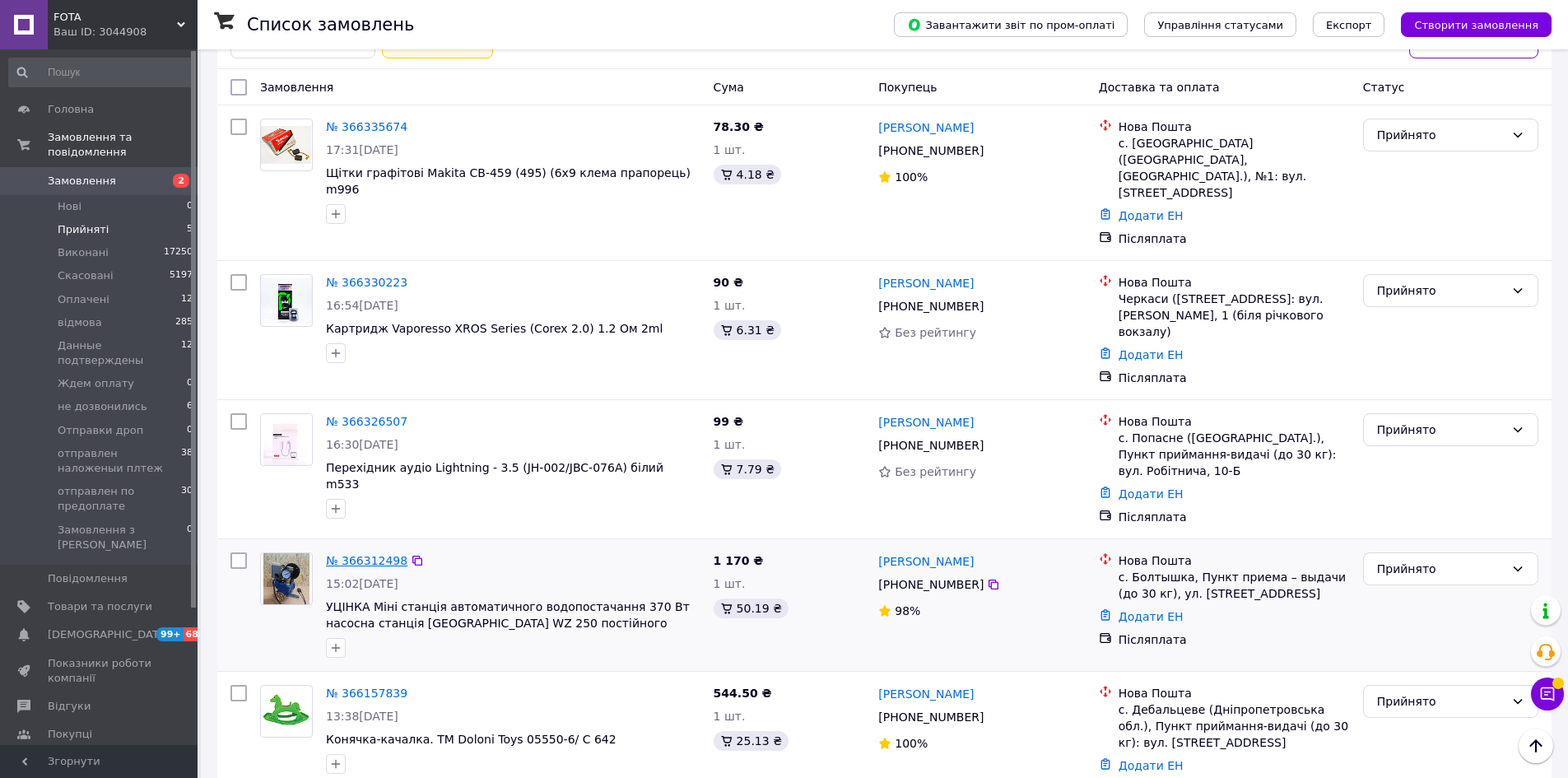
click at [361, 554] on link "№ 366312498" at bounding box center [366, 560] width 81 height 13
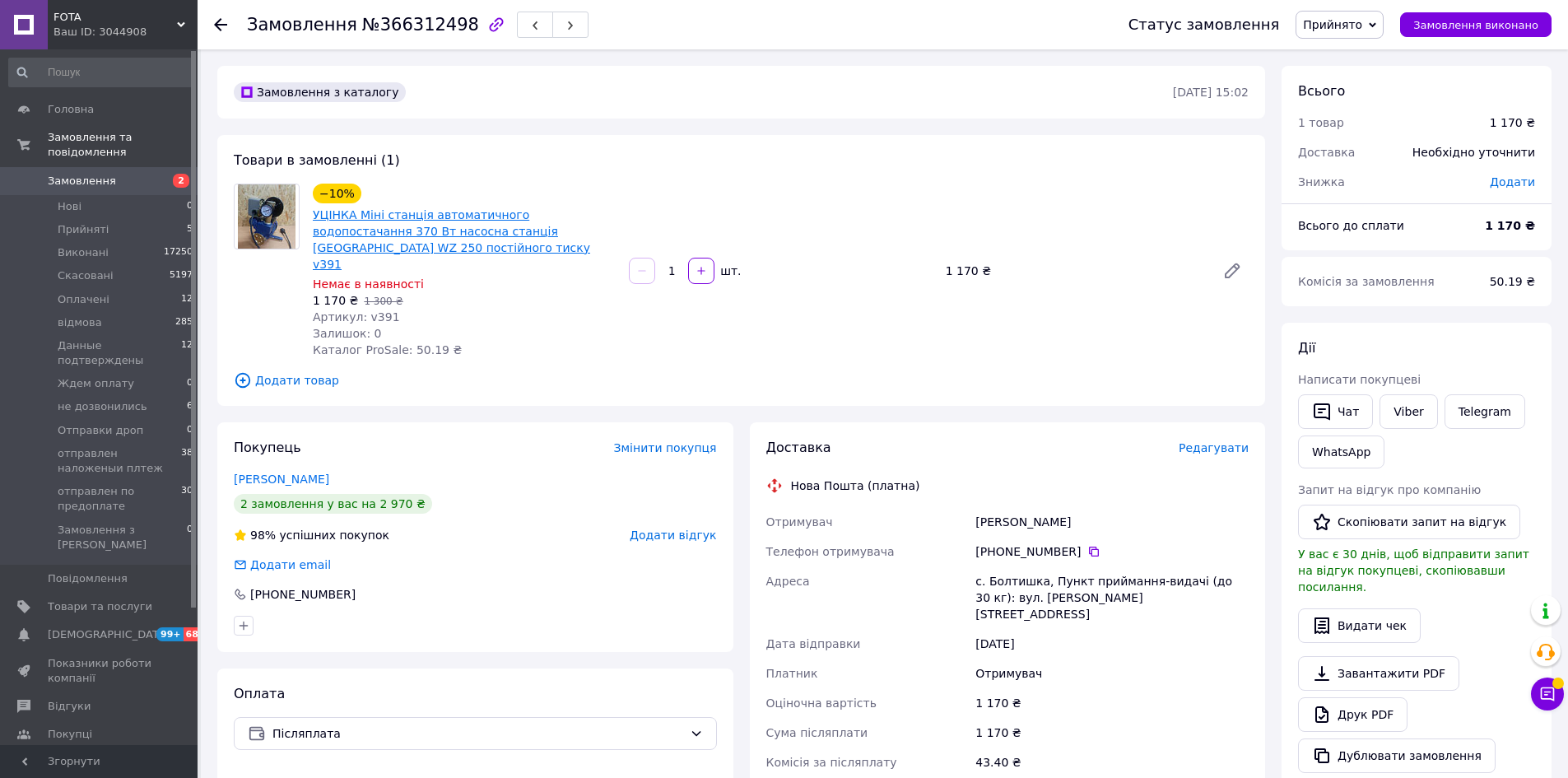
click at [408, 229] on link "УЦІНКА Міні станція автоматичного водопостачання 370 Вт насосна станція [GEOGRA…" at bounding box center [452, 240] width 278 height 63
click at [221, 21] on icon at bounding box center [220, 24] width 13 height 13
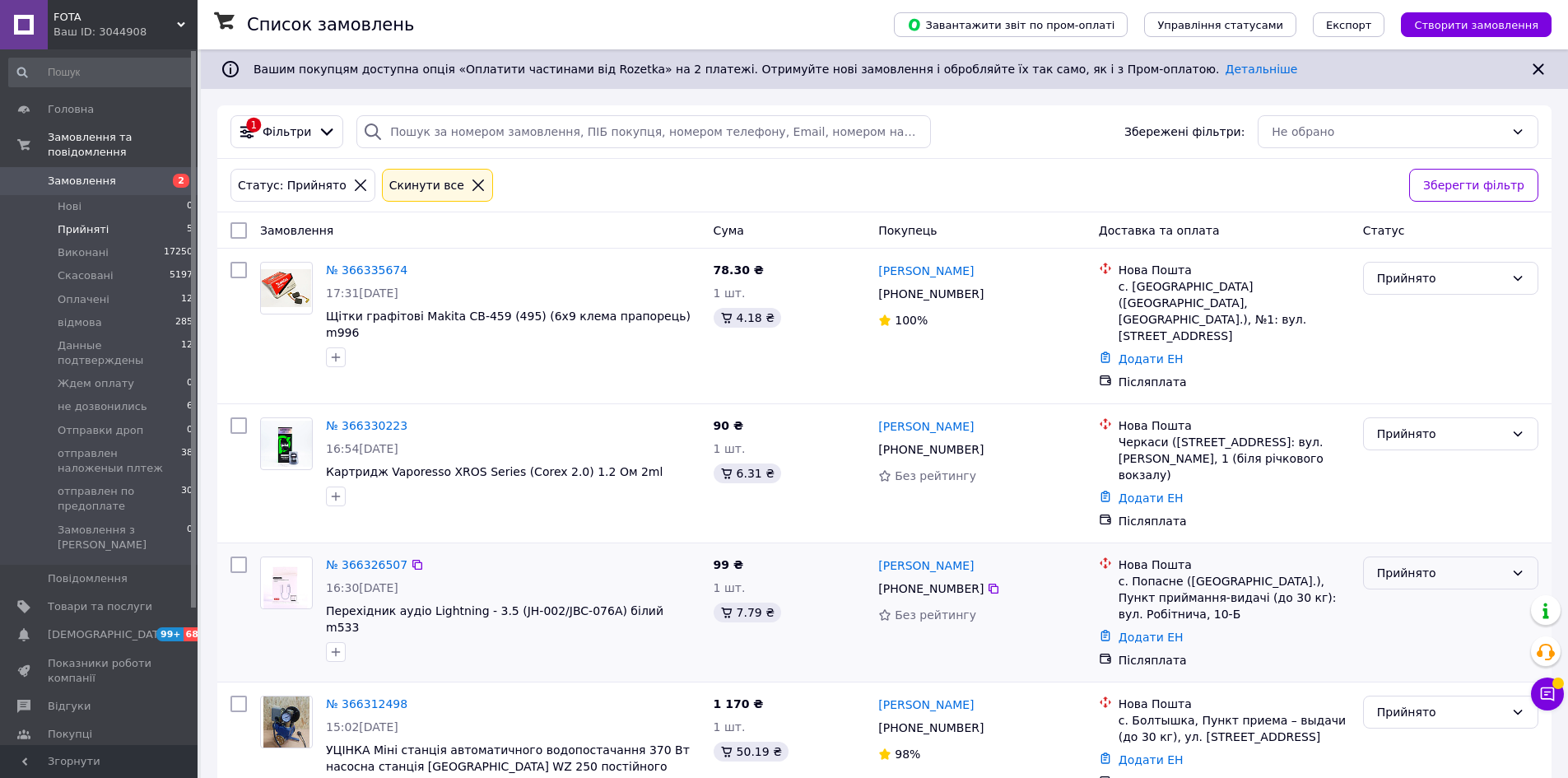
click at [1428, 564] on div "Прийнято" at bounding box center [1441, 572] width 127 height 19
click at [1461, 566] on li "Данные подтверждены" at bounding box center [1451, 569] width 174 height 29
click at [1420, 425] on div "Прийнято" at bounding box center [1441, 434] width 127 height 19
click at [1420, 505] on li "не дозвонились" at bounding box center [1451, 506] width 174 height 29
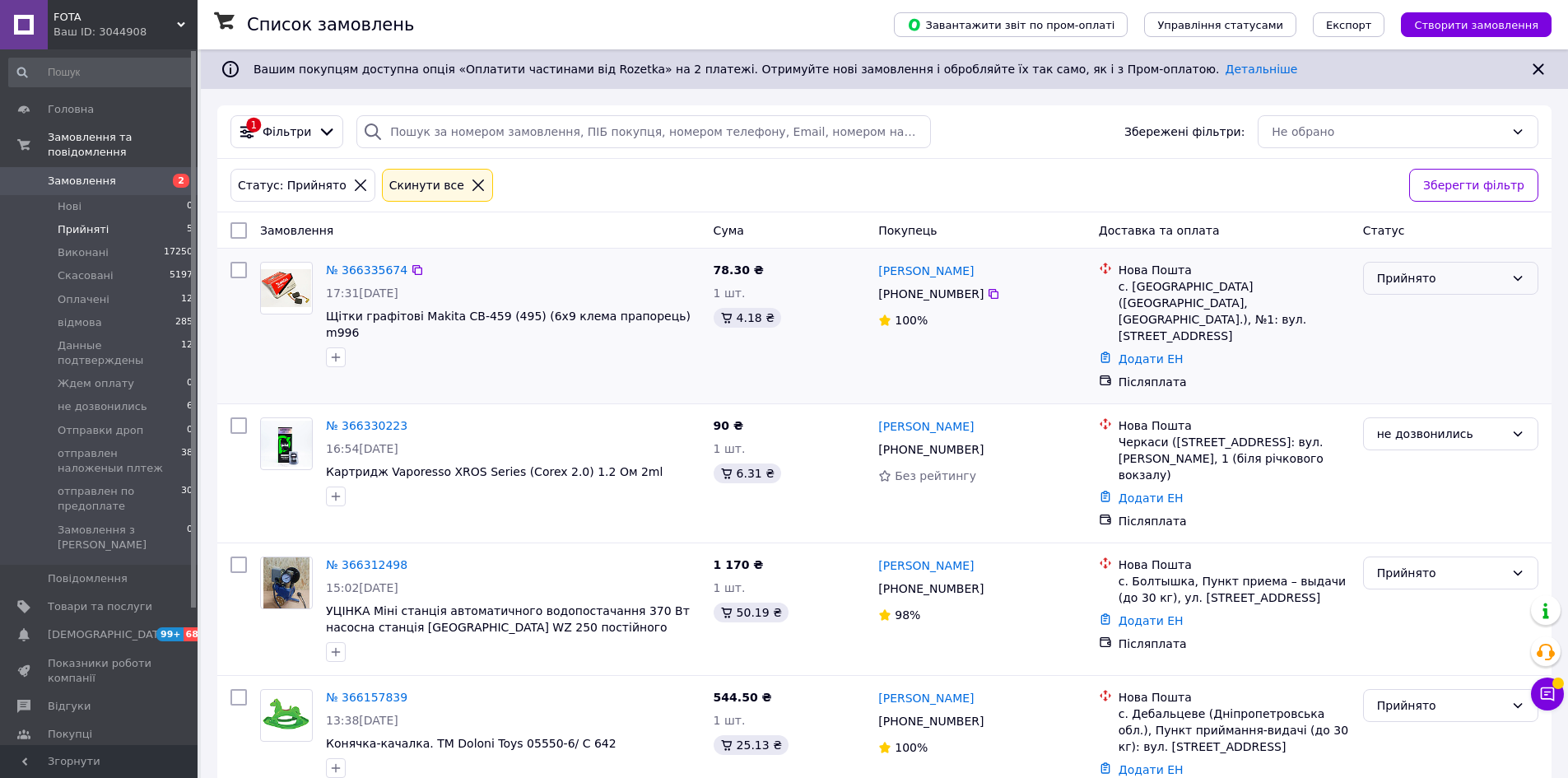
click at [1456, 278] on div "Прийнято" at bounding box center [1441, 278] width 127 height 19
click at [1421, 383] on li "не дозвонились" at bounding box center [1451, 383] width 174 height 29
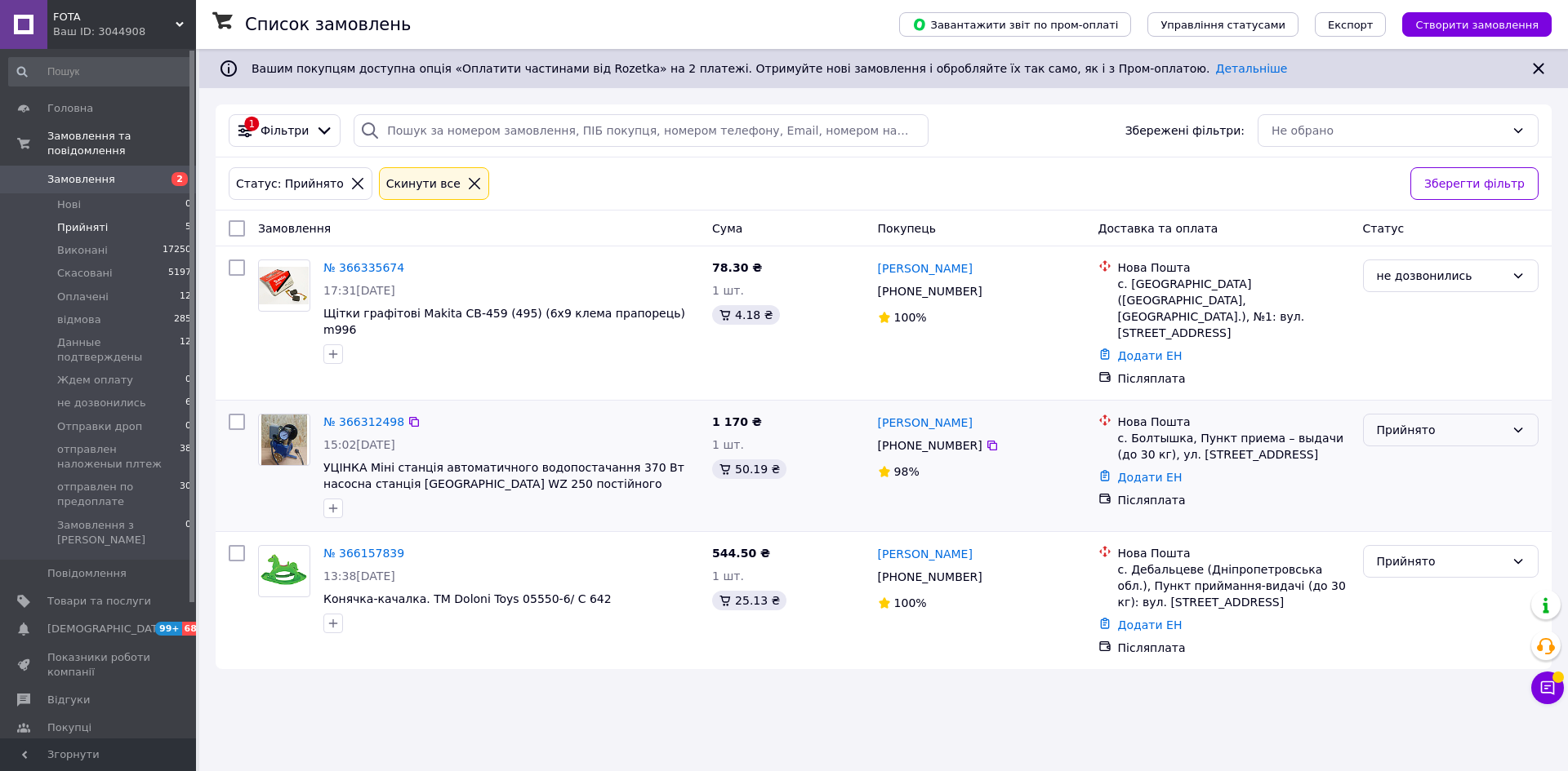
click at [1413, 421] on div "Прийнято" at bounding box center [1441, 430] width 128 height 18
click at [1460, 548] on li "Данные подтверждены" at bounding box center [1450, 551] width 174 height 29
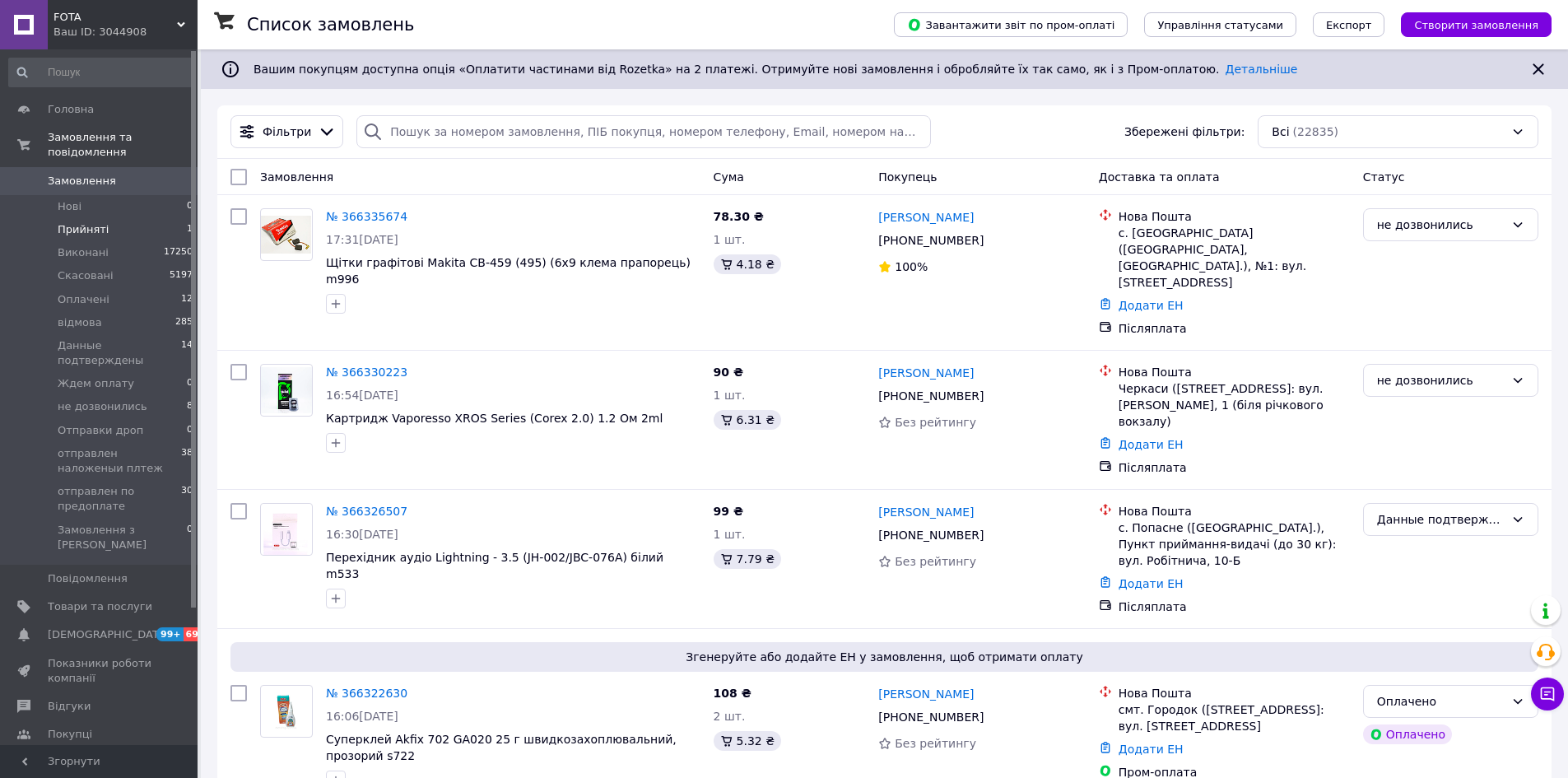
click at [132, 218] on li "Прийняті 1" at bounding box center [101, 230] width 202 height 23
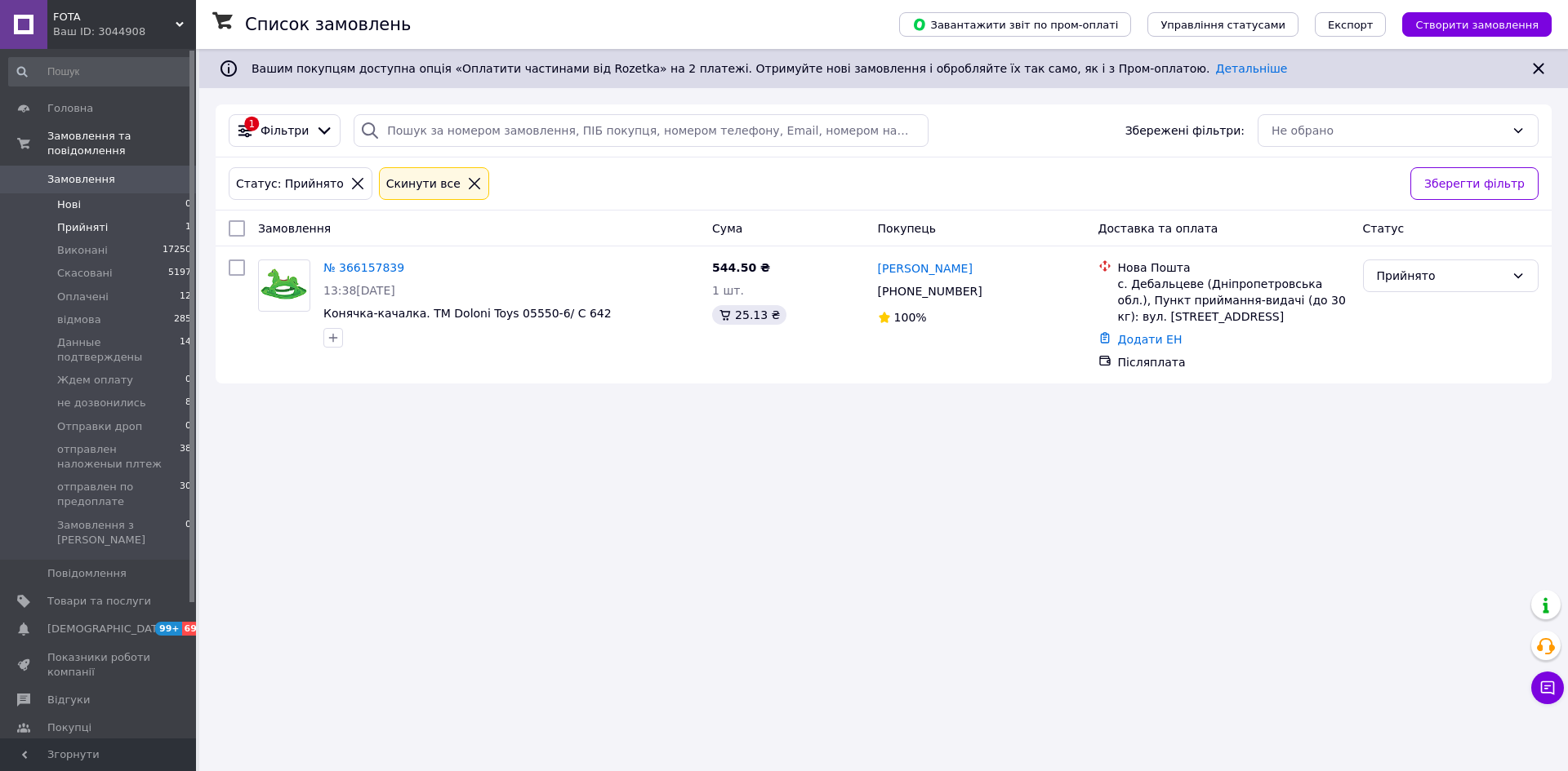
click at [144, 193] on li "Нові 0" at bounding box center [100, 205] width 201 height 23
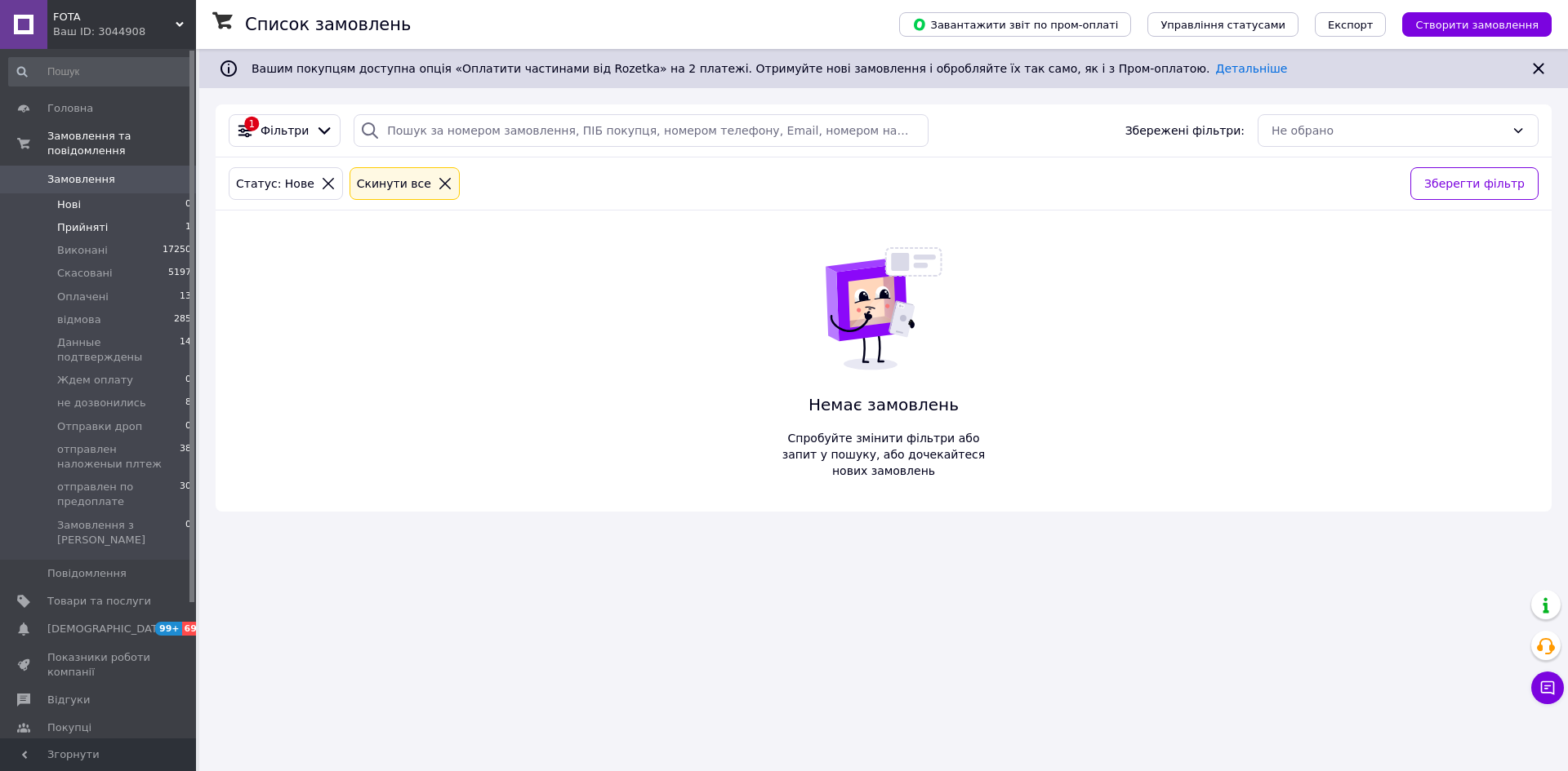
click at [172, 216] on li "Прийняті 1" at bounding box center [100, 228] width 201 height 23
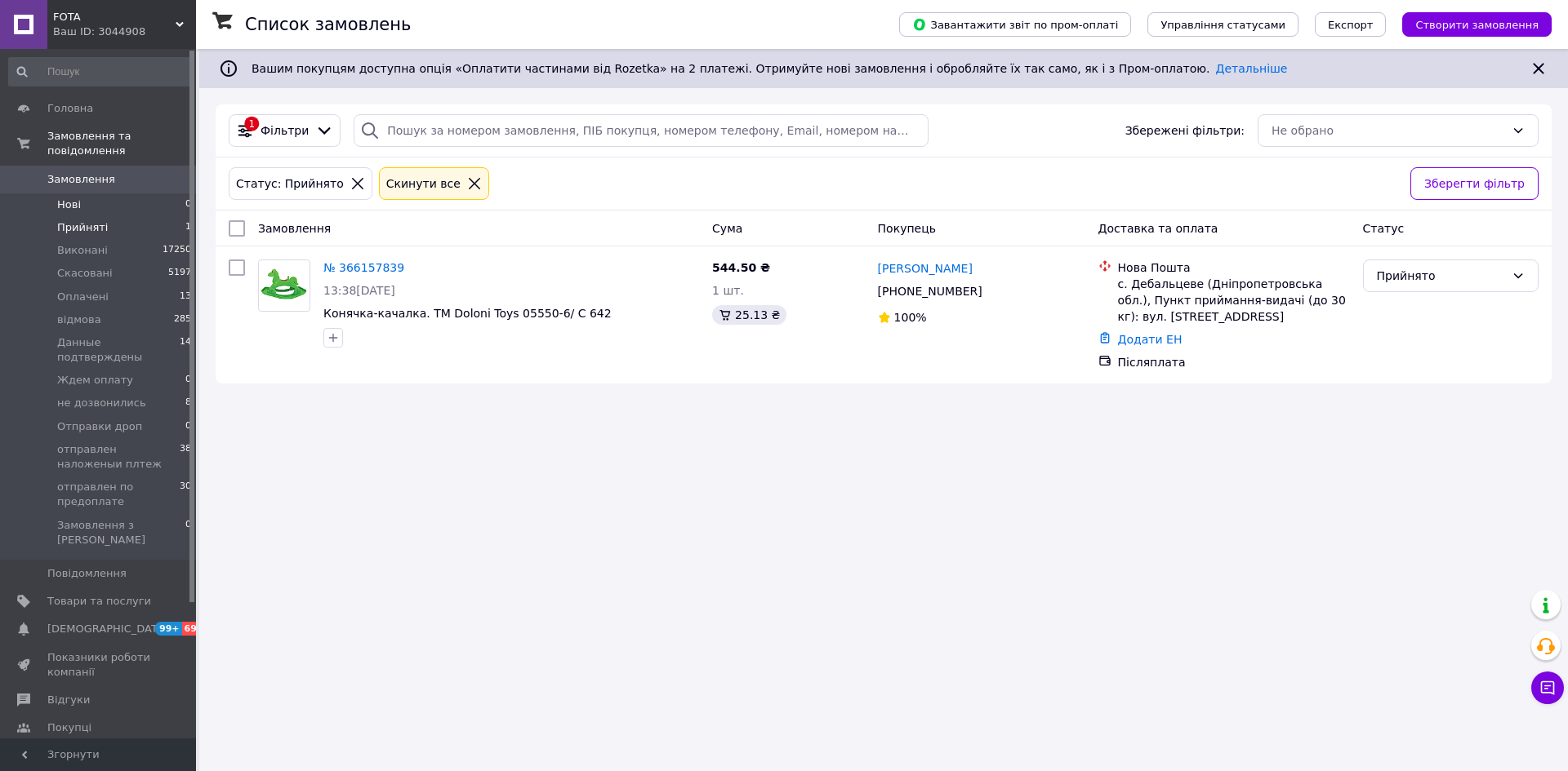
click at [175, 193] on li "Нові 0" at bounding box center [100, 205] width 201 height 23
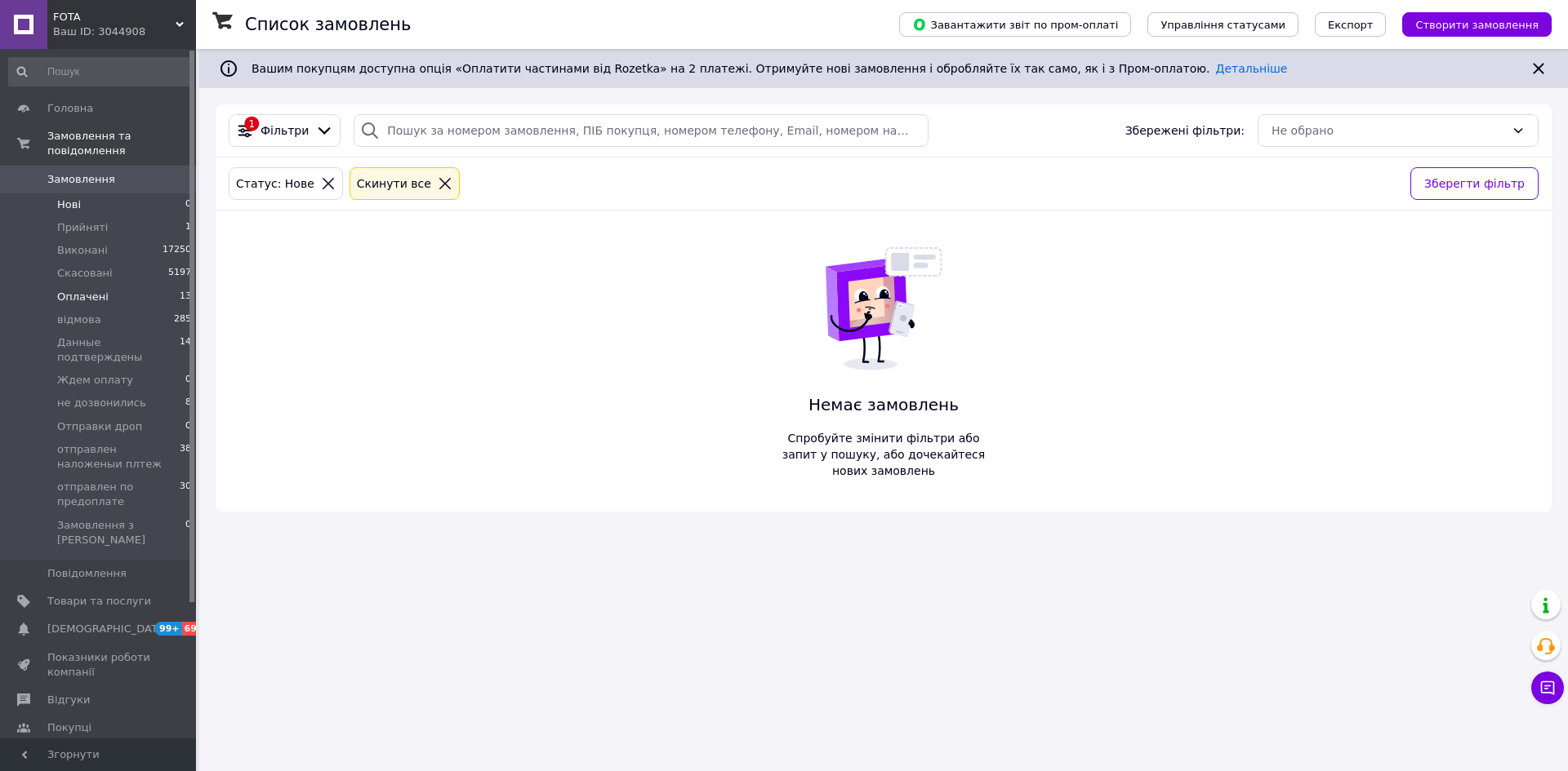
click at [152, 286] on li "Оплачені 13" at bounding box center [100, 298] width 201 height 23
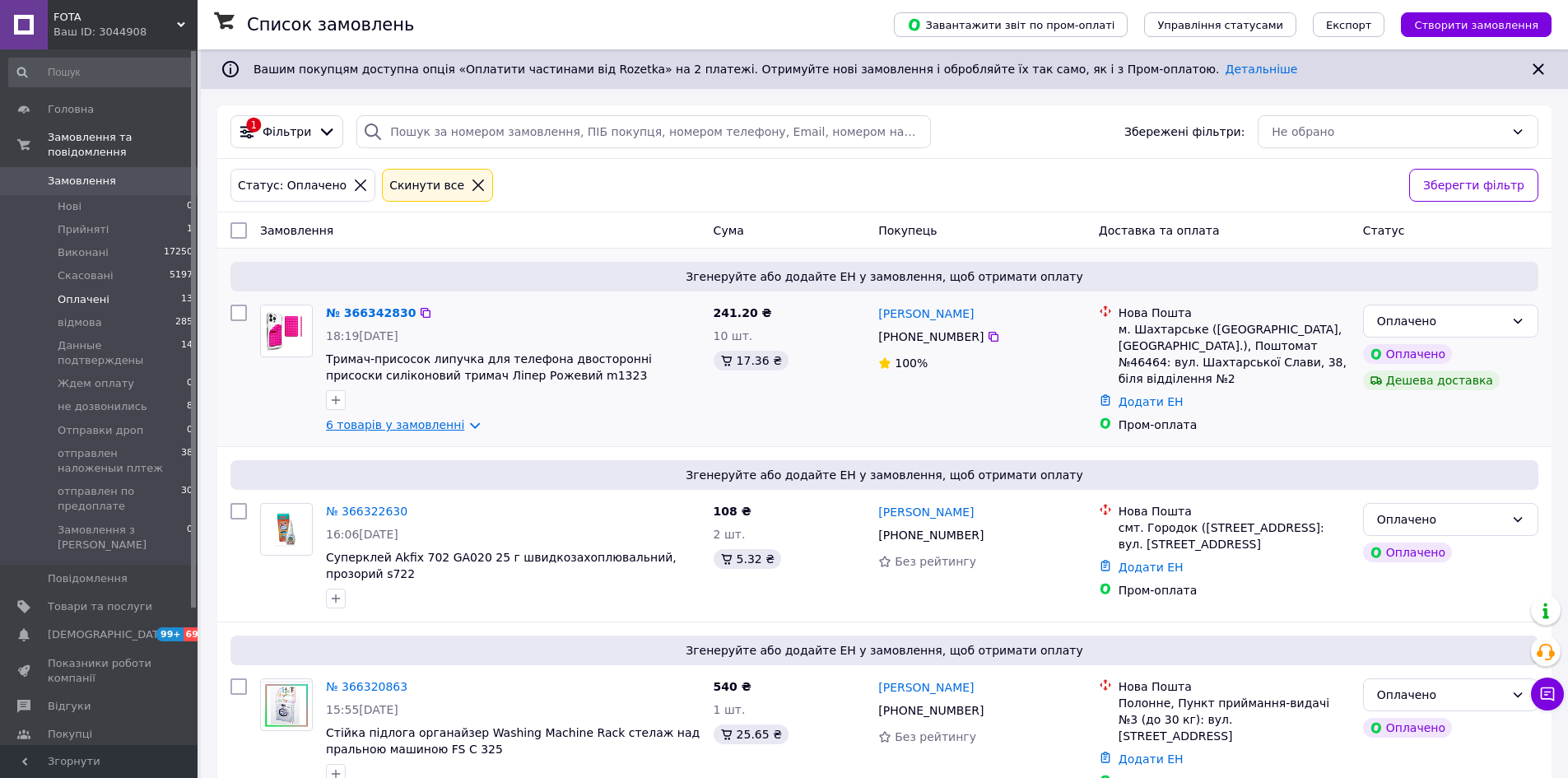
click at [385, 427] on link "6 товарів у замовленні" at bounding box center [394, 425] width 138 height 13
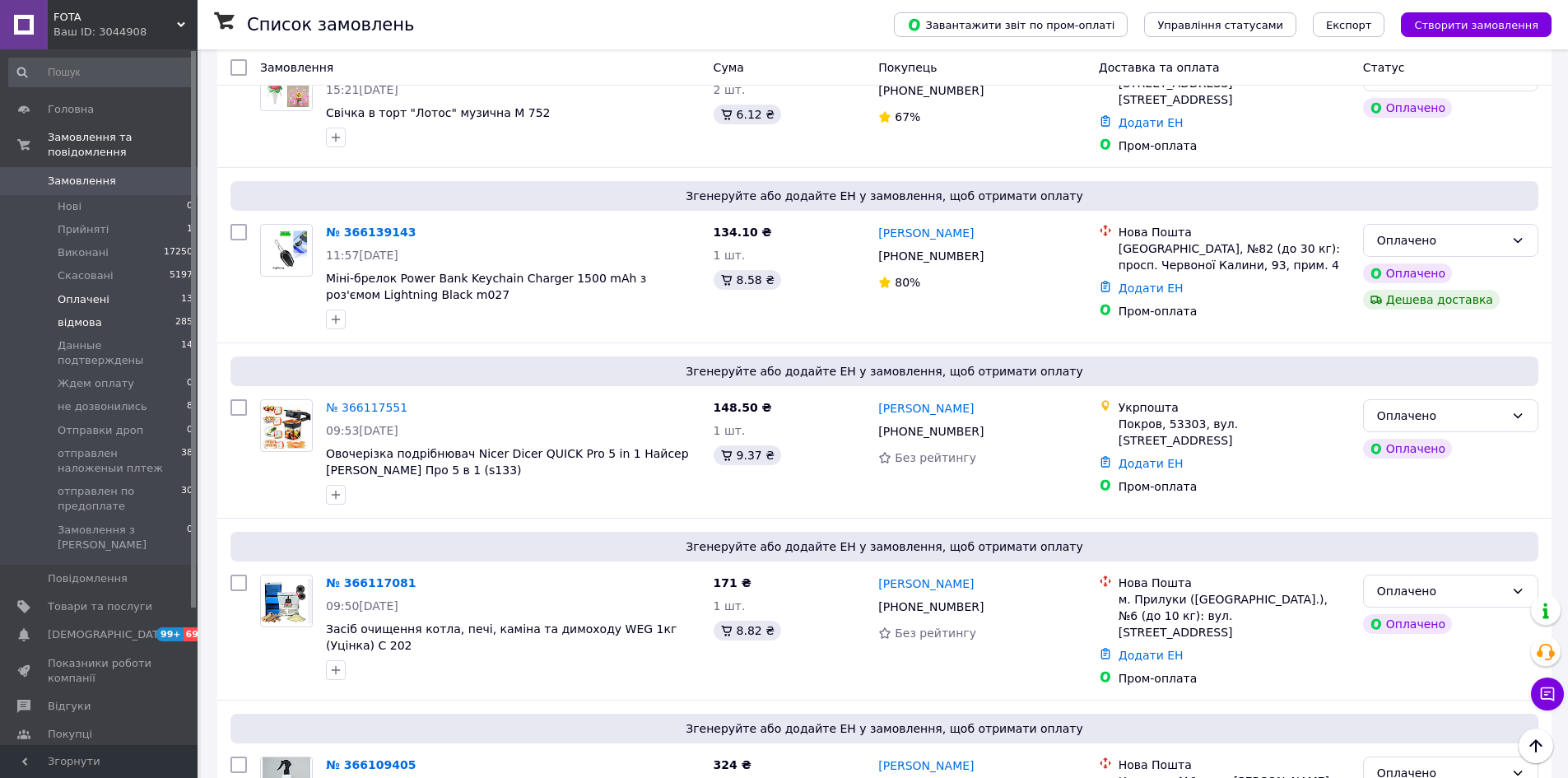
scroll to position [1848, 0]
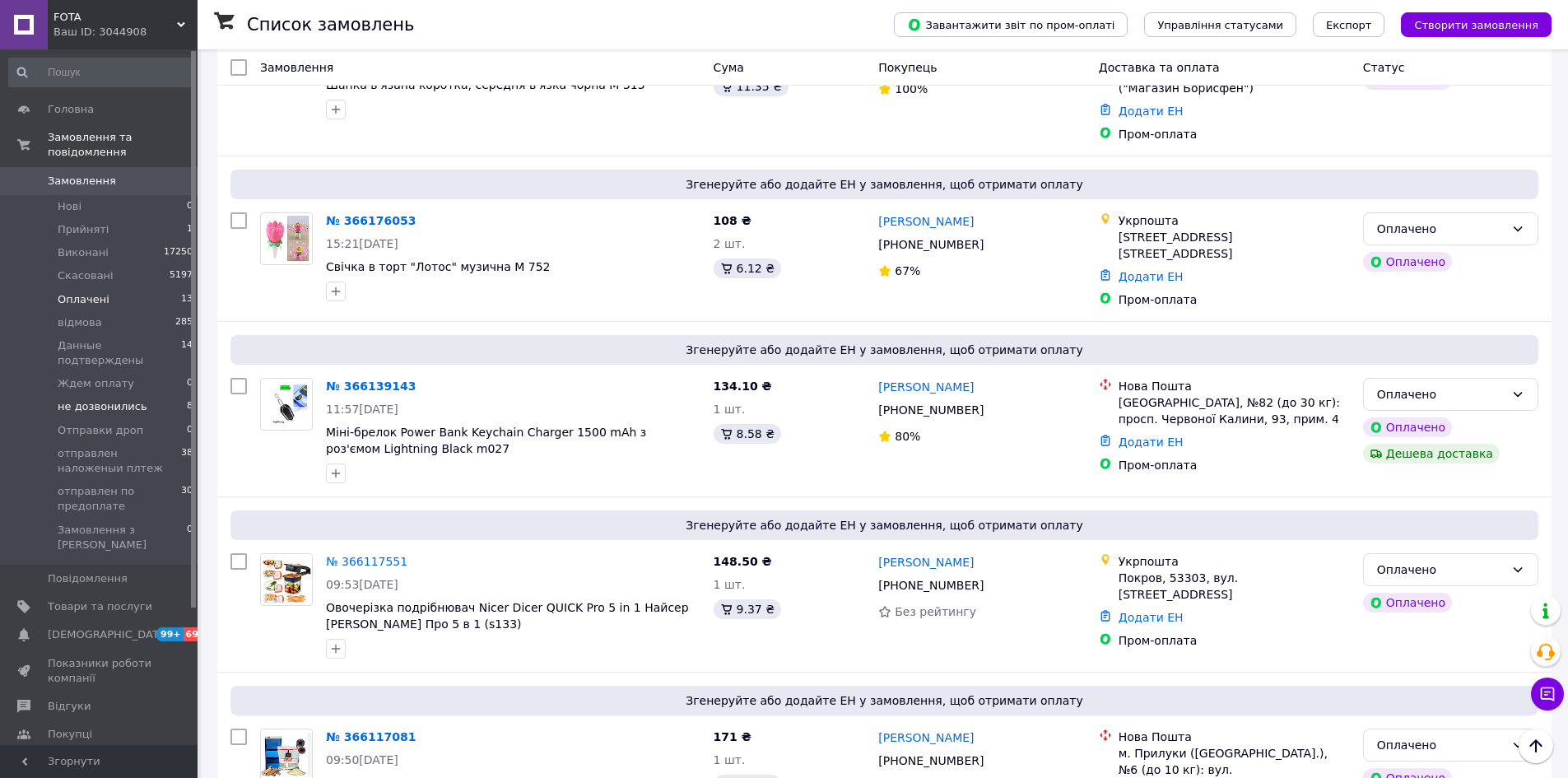
click at [140, 395] on li "не дозвонились 8" at bounding box center [101, 407] width 202 height 23
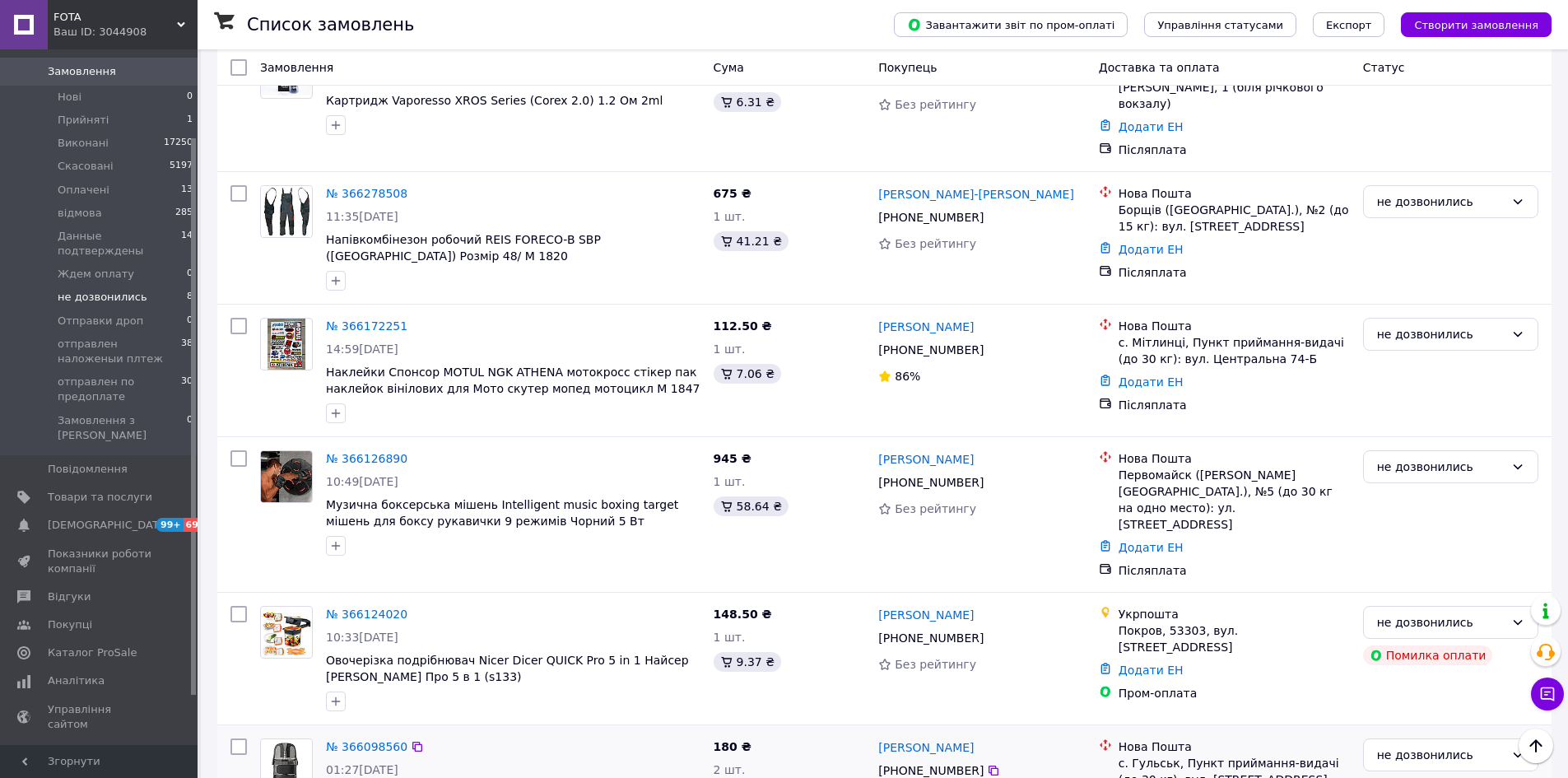
scroll to position [439, 0]
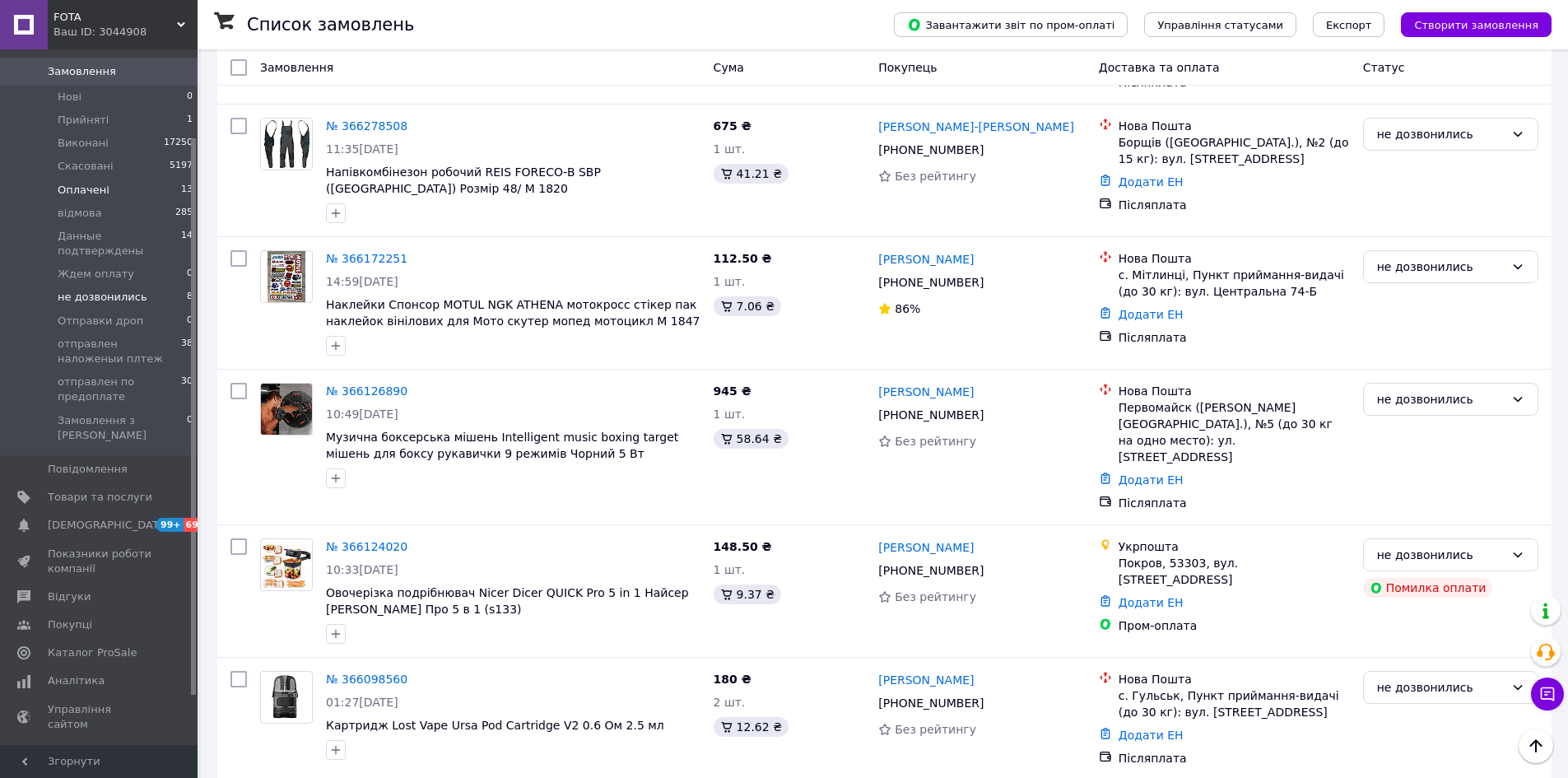
click at [106, 179] on li "Оплачені 13" at bounding box center [101, 191] width 202 height 23
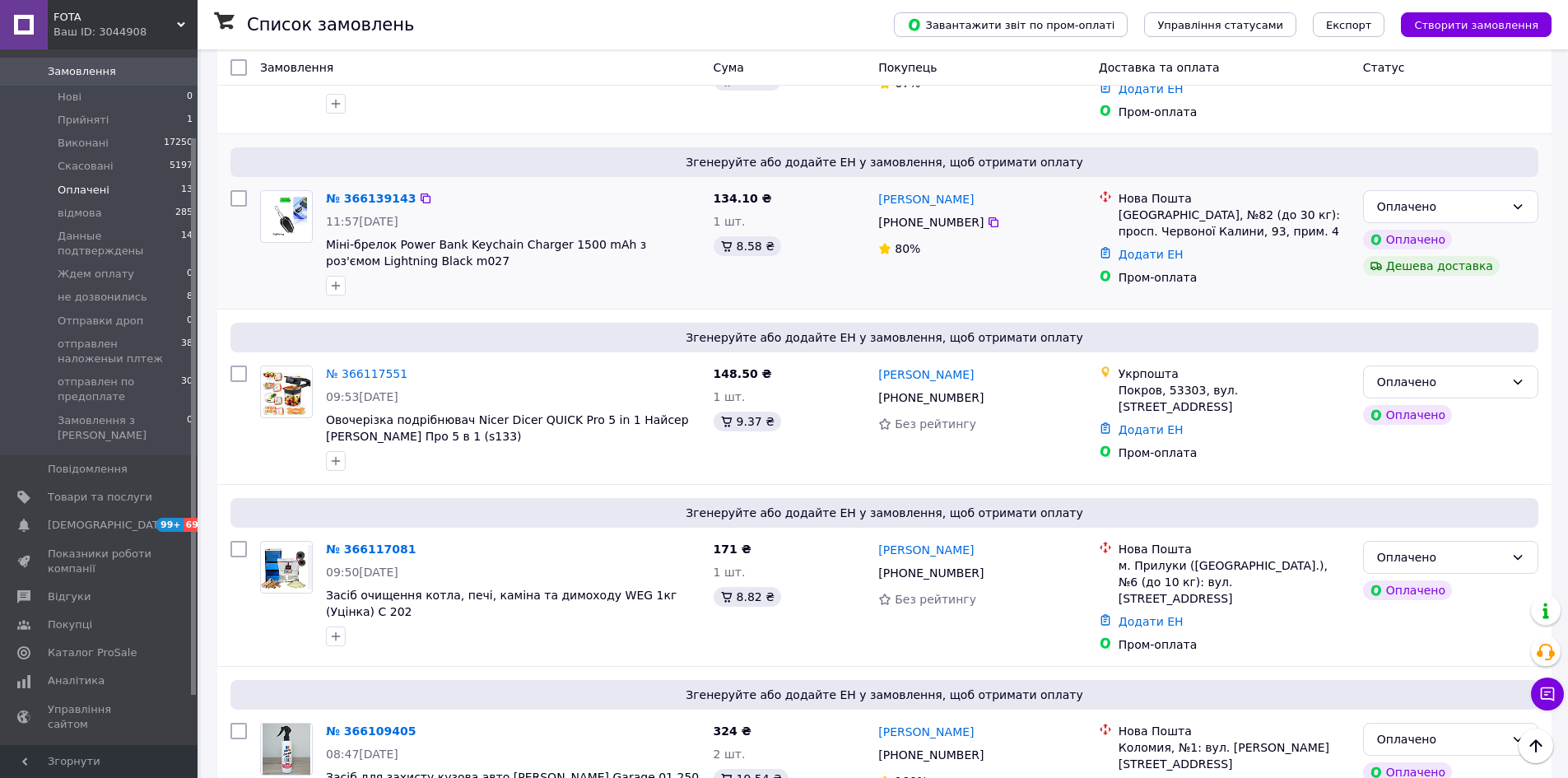
scroll to position [2086, 0]
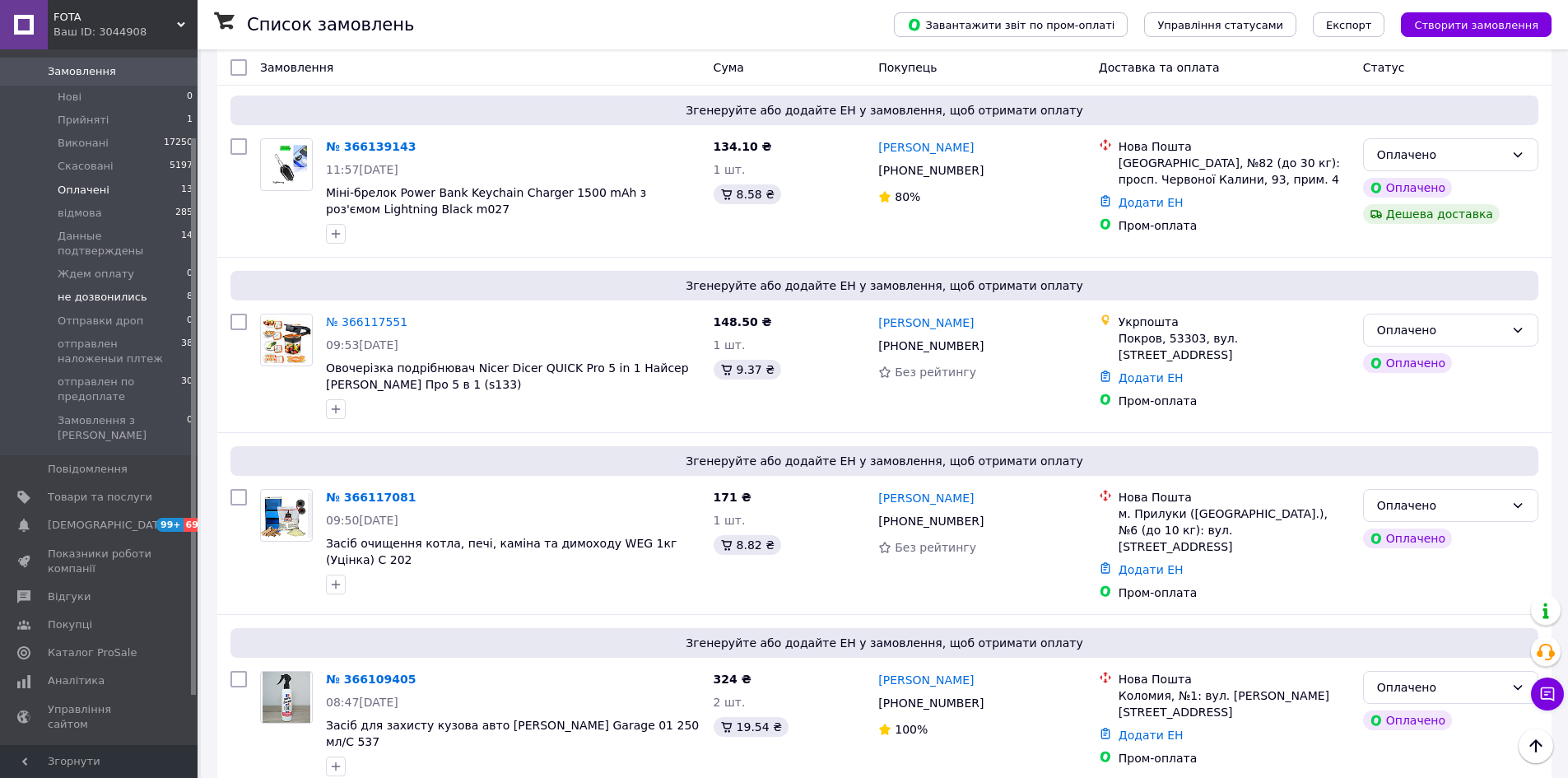
click at [123, 290] on span "не дозвонились" at bounding box center [103, 297] width 90 height 15
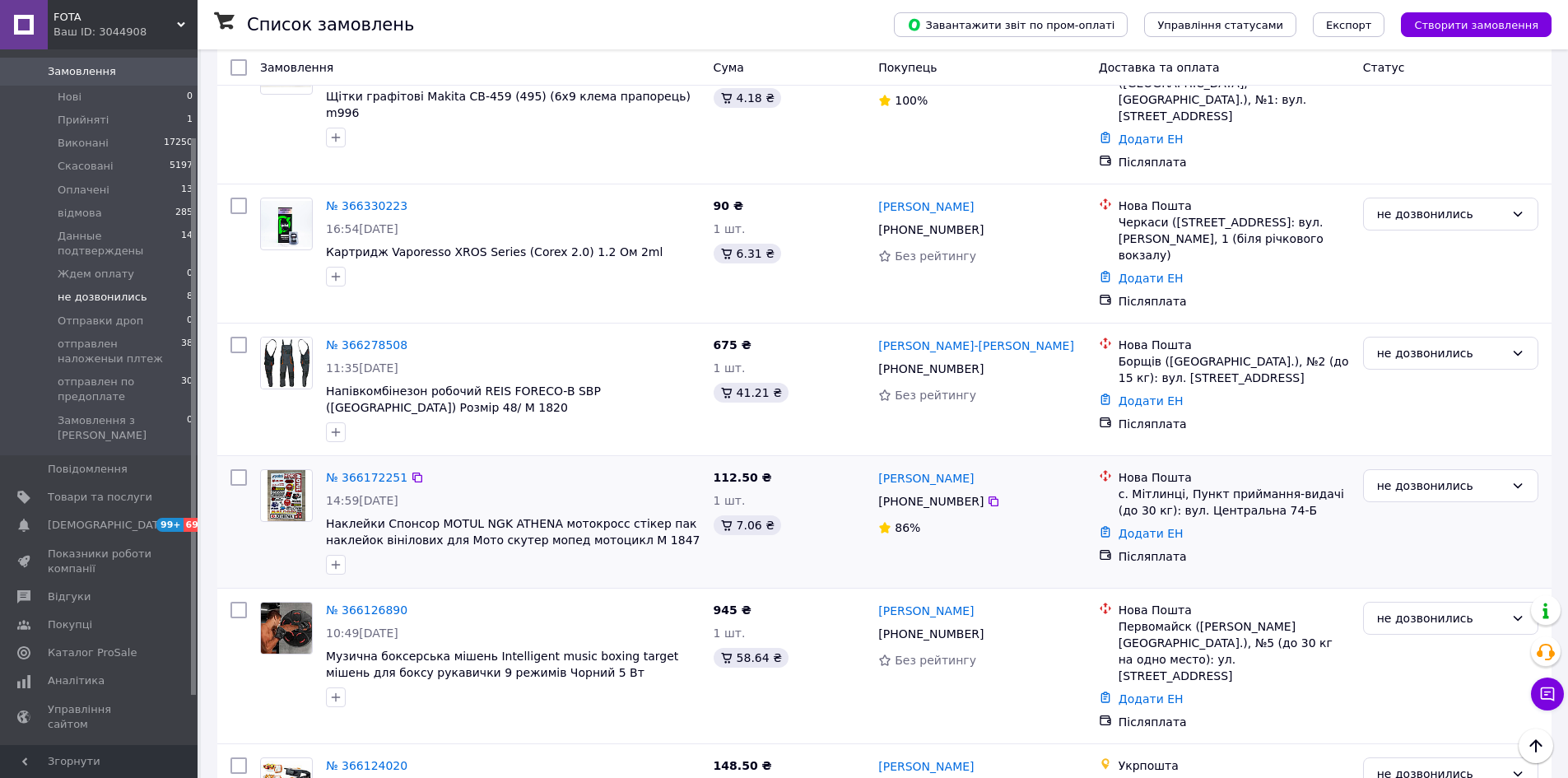
scroll to position [439, 0]
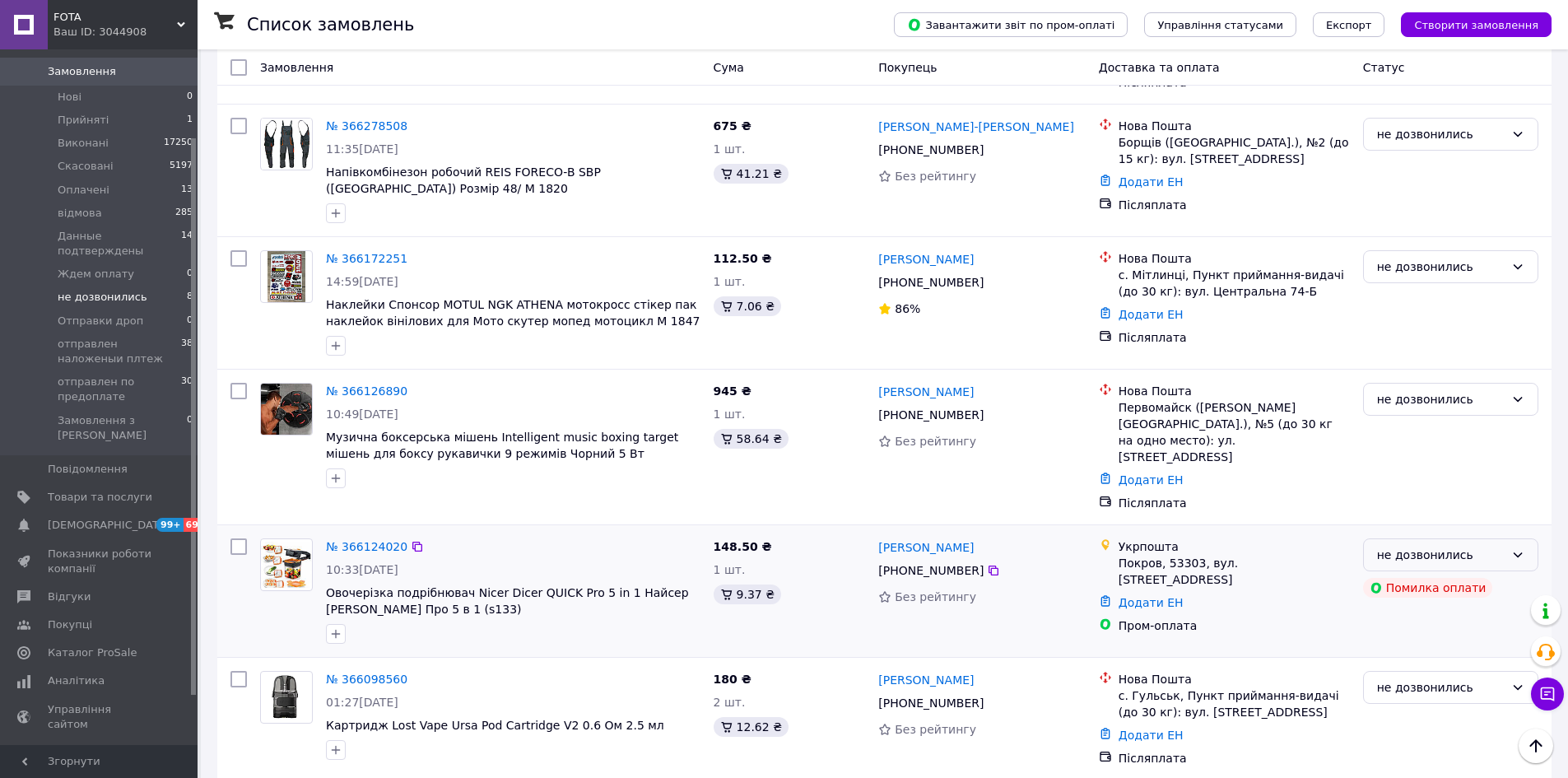
click at [1422, 546] on div "не дозвонились" at bounding box center [1441, 555] width 127 height 19
click at [1403, 577] on li "Скасовано" at bounding box center [1451, 578] width 174 height 29
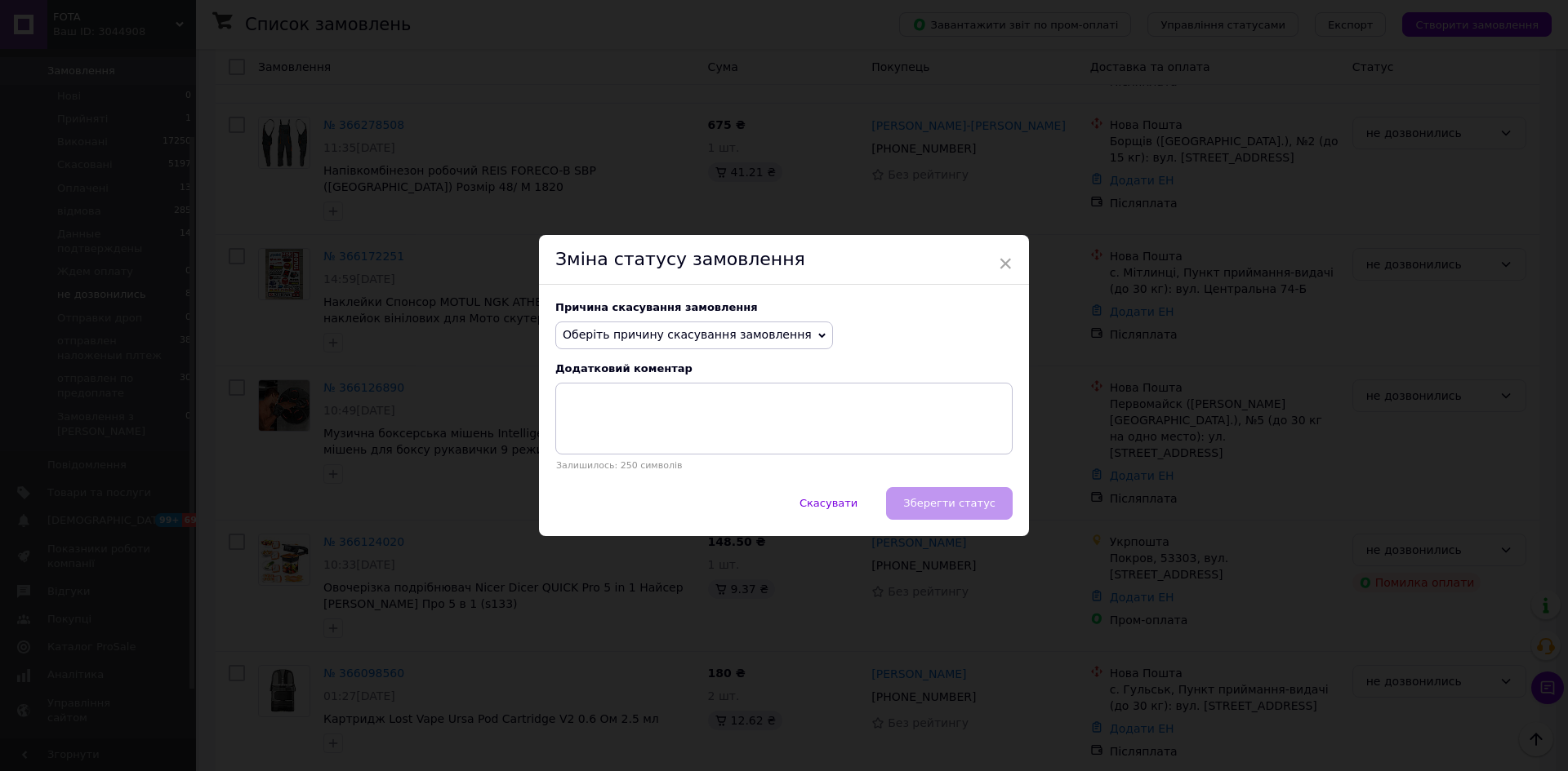
click at [725, 337] on span "Оберіть причину скасування замовлення" at bounding box center [687, 334] width 249 height 13
click at [642, 457] on li "Замовлення-дублікат" at bounding box center [694, 459] width 276 height 23
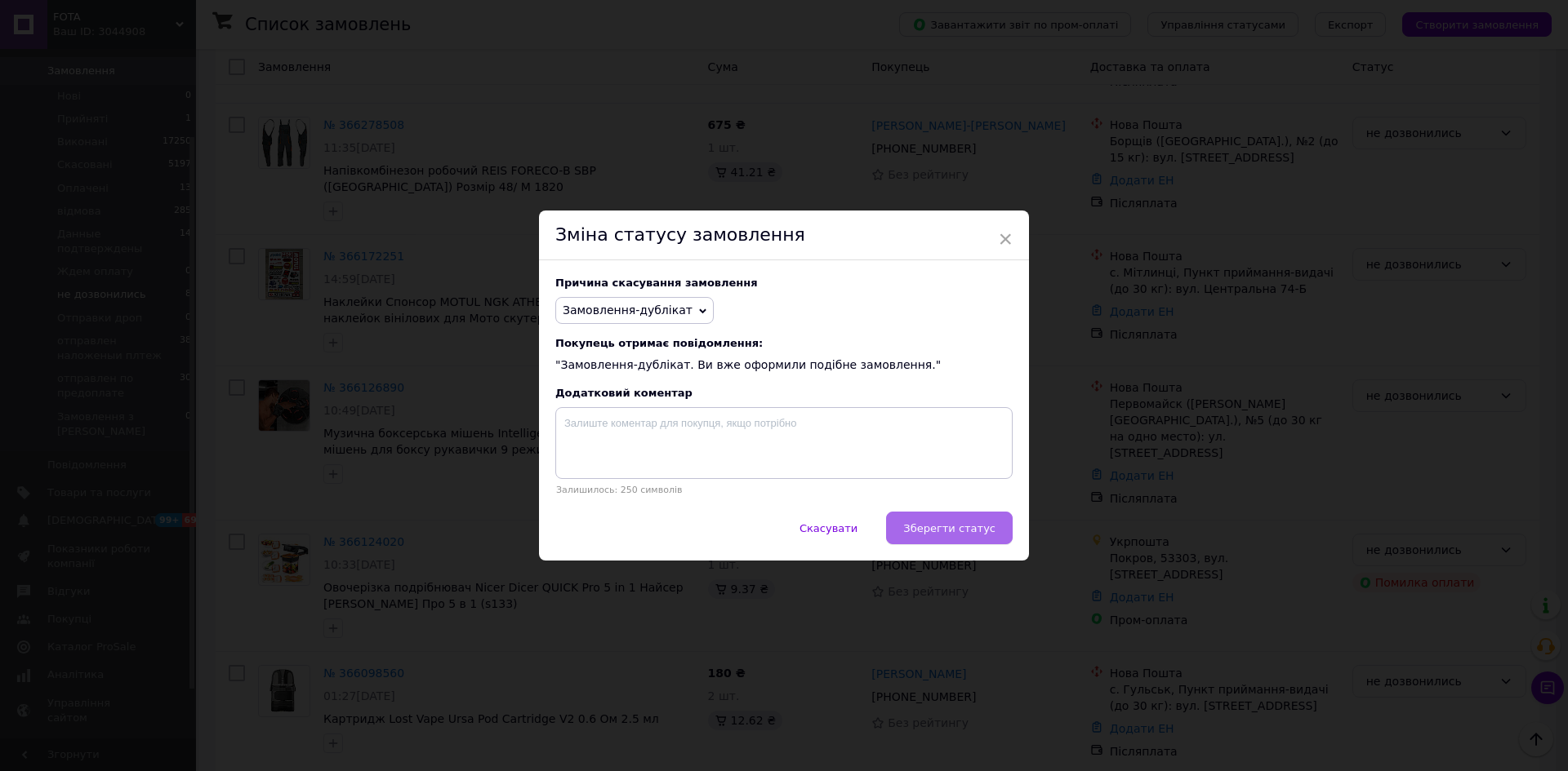
click at [970, 532] on span "Зберегти статус" at bounding box center [949, 529] width 92 height 13
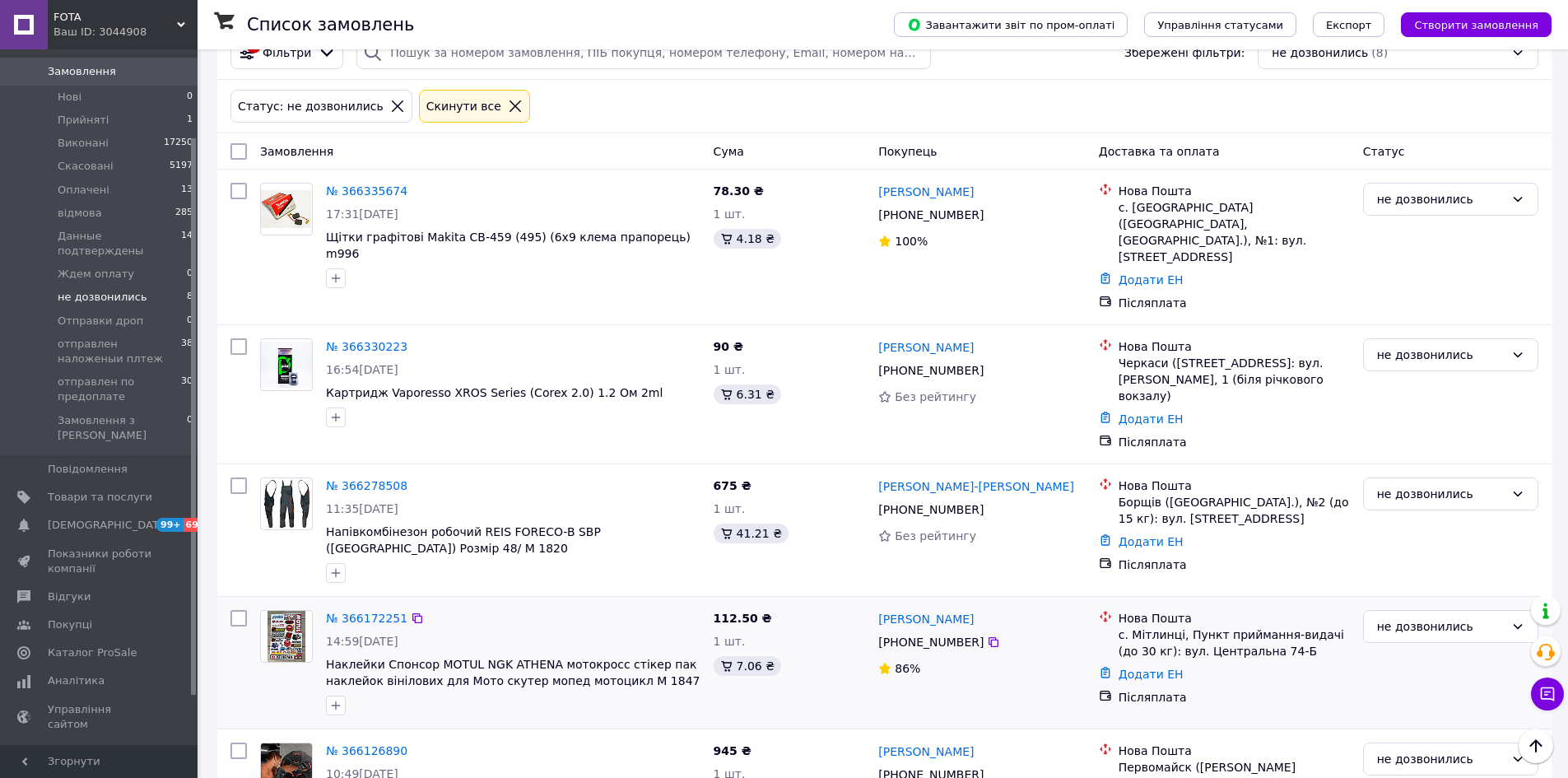
scroll to position [69, 0]
